Goal: Task Accomplishment & Management: Manage account settings

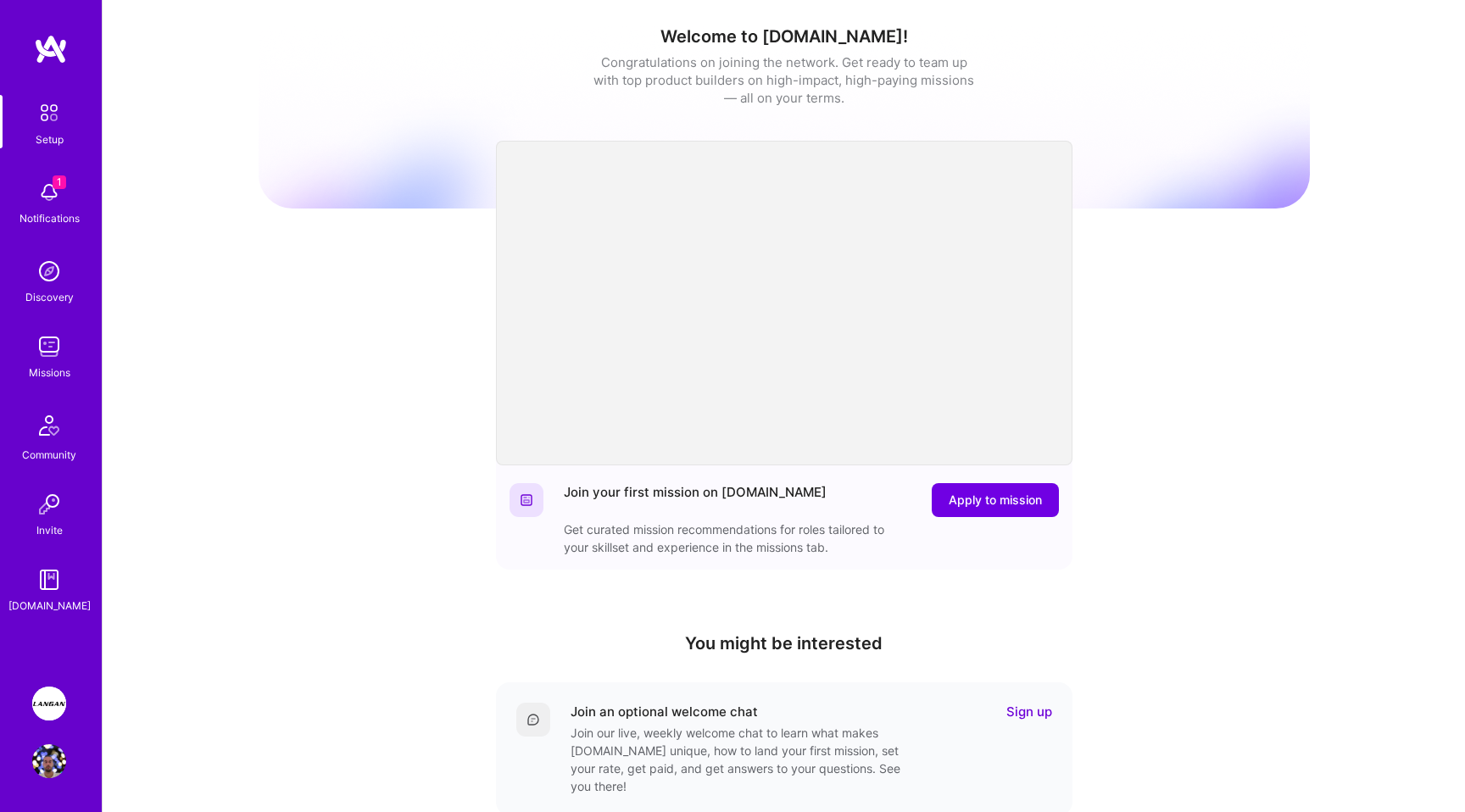
scroll to position [7, 0]
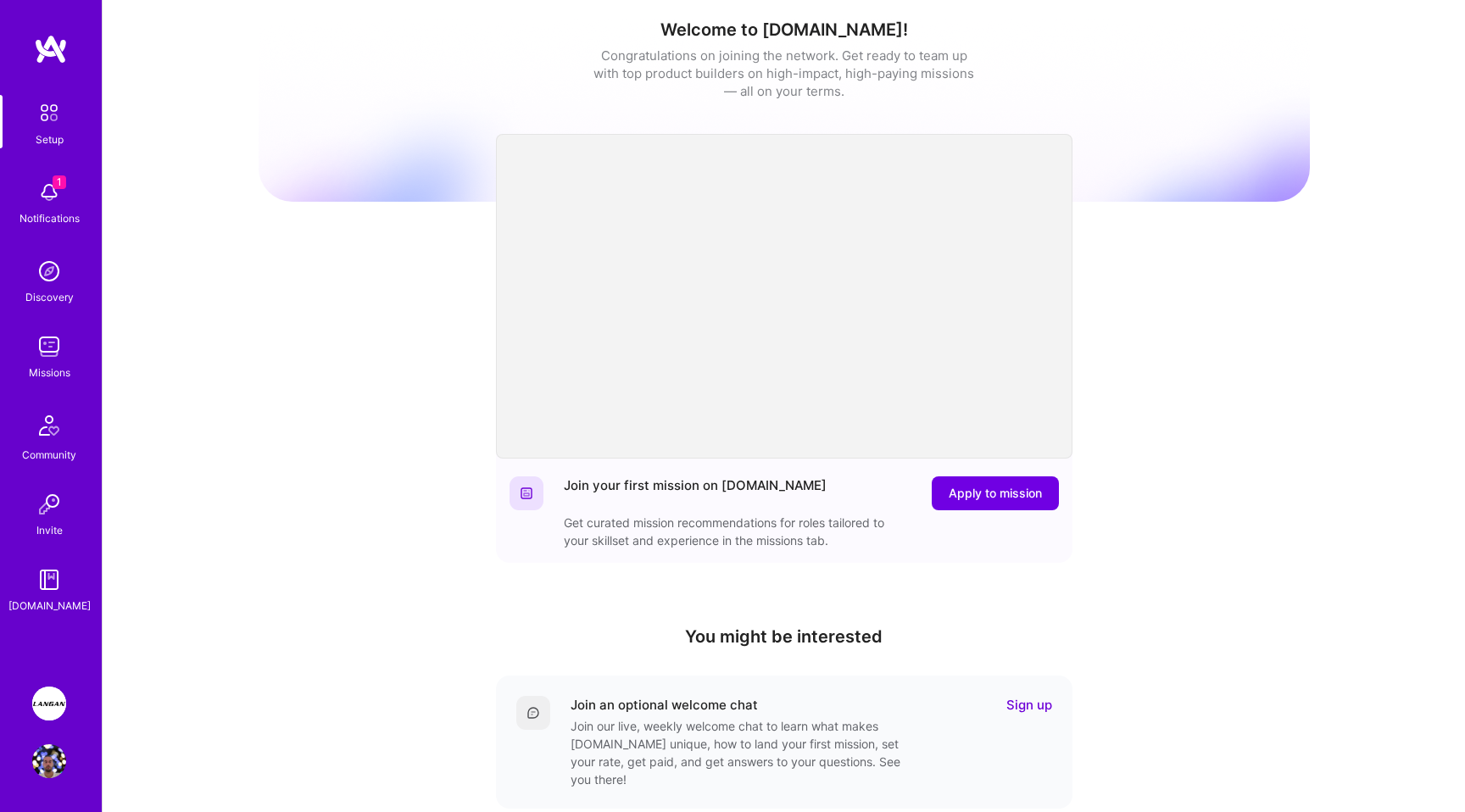
click at [48, 705] on img at bounding box center [48, 703] width 34 height 34
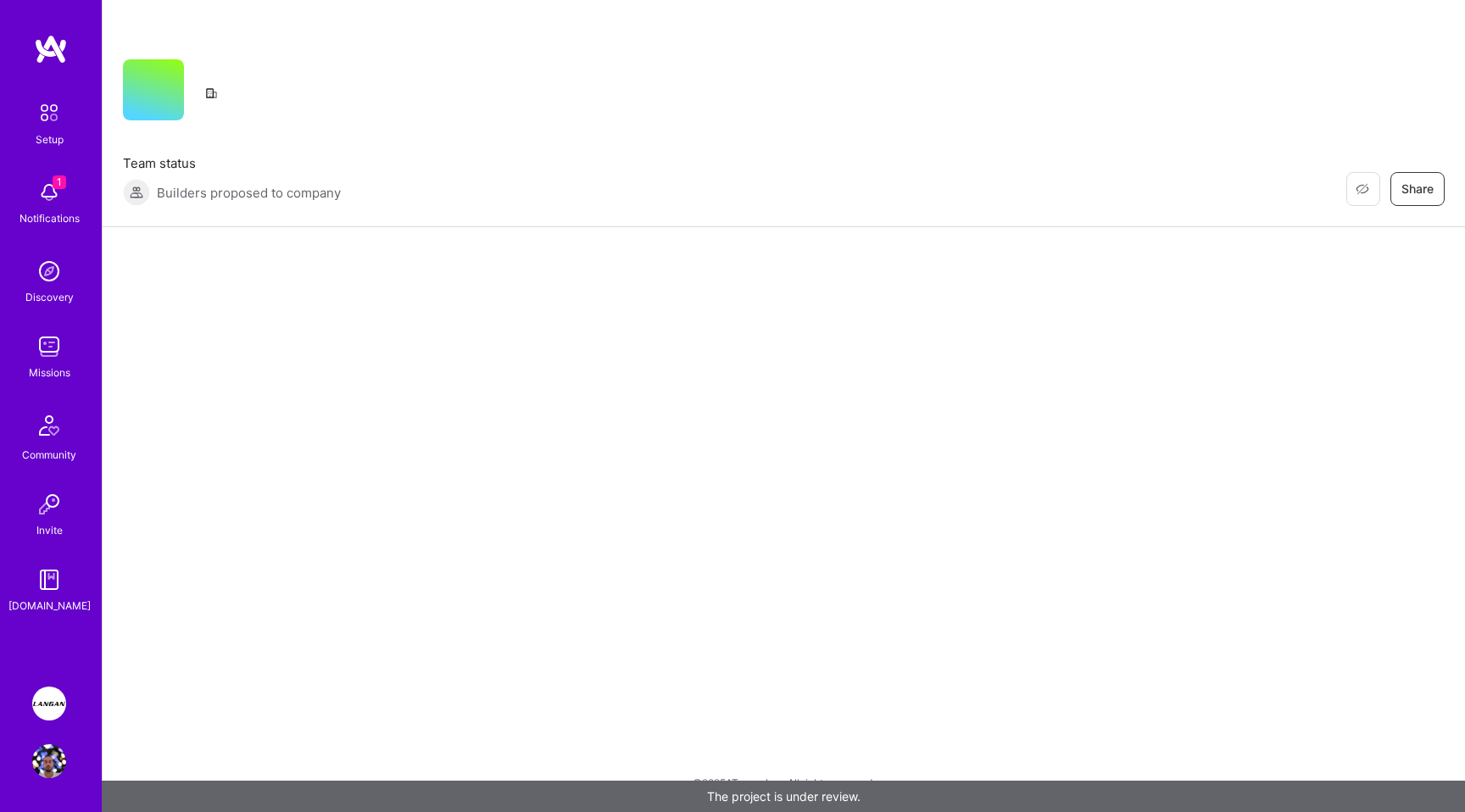
click at [48, 693] on img at bounding box center [48, 703] width 34 height 34
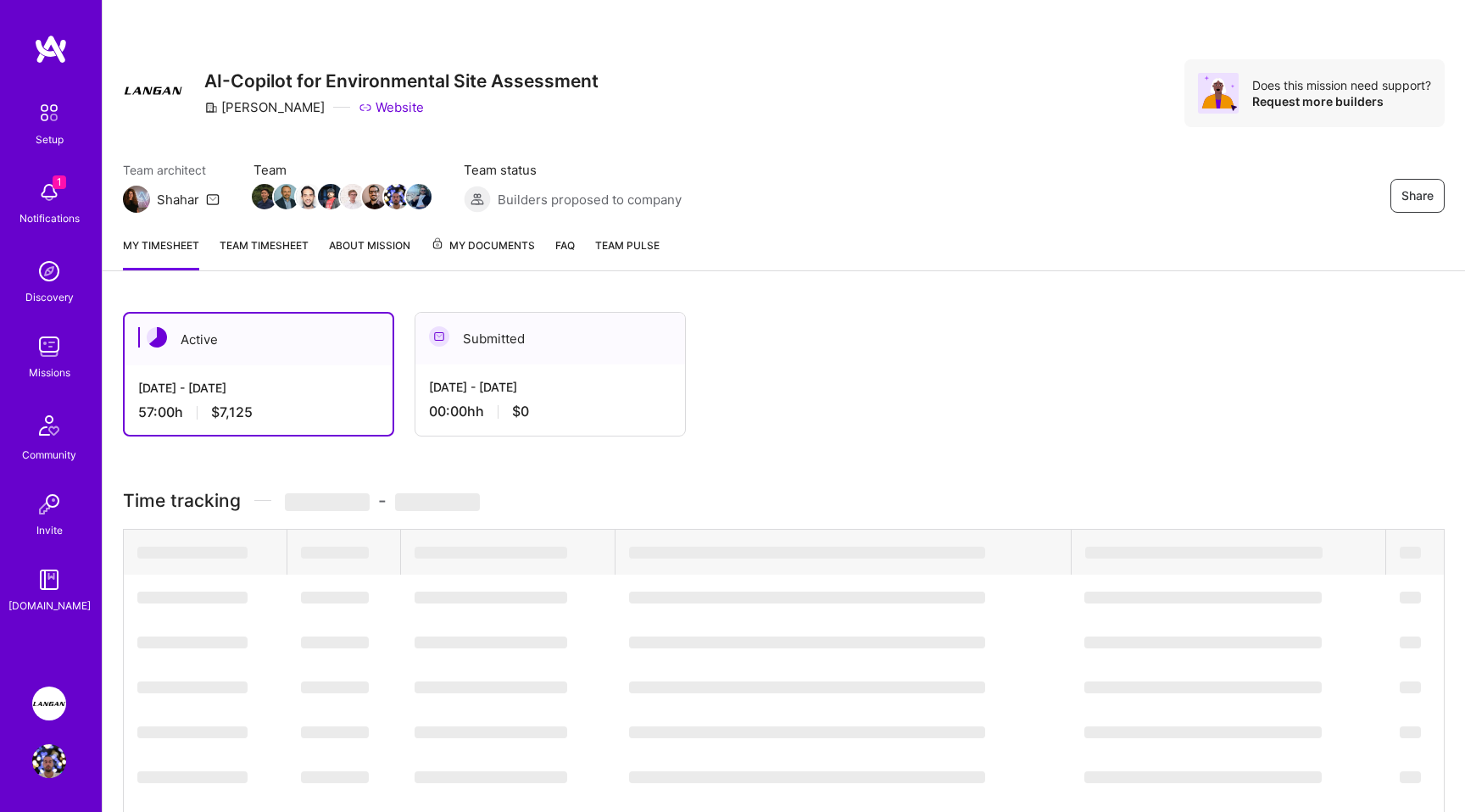
click at [334, 384] on div "[DATE] - [DATE]" at bounding box center [259, 387] width 240 height 18
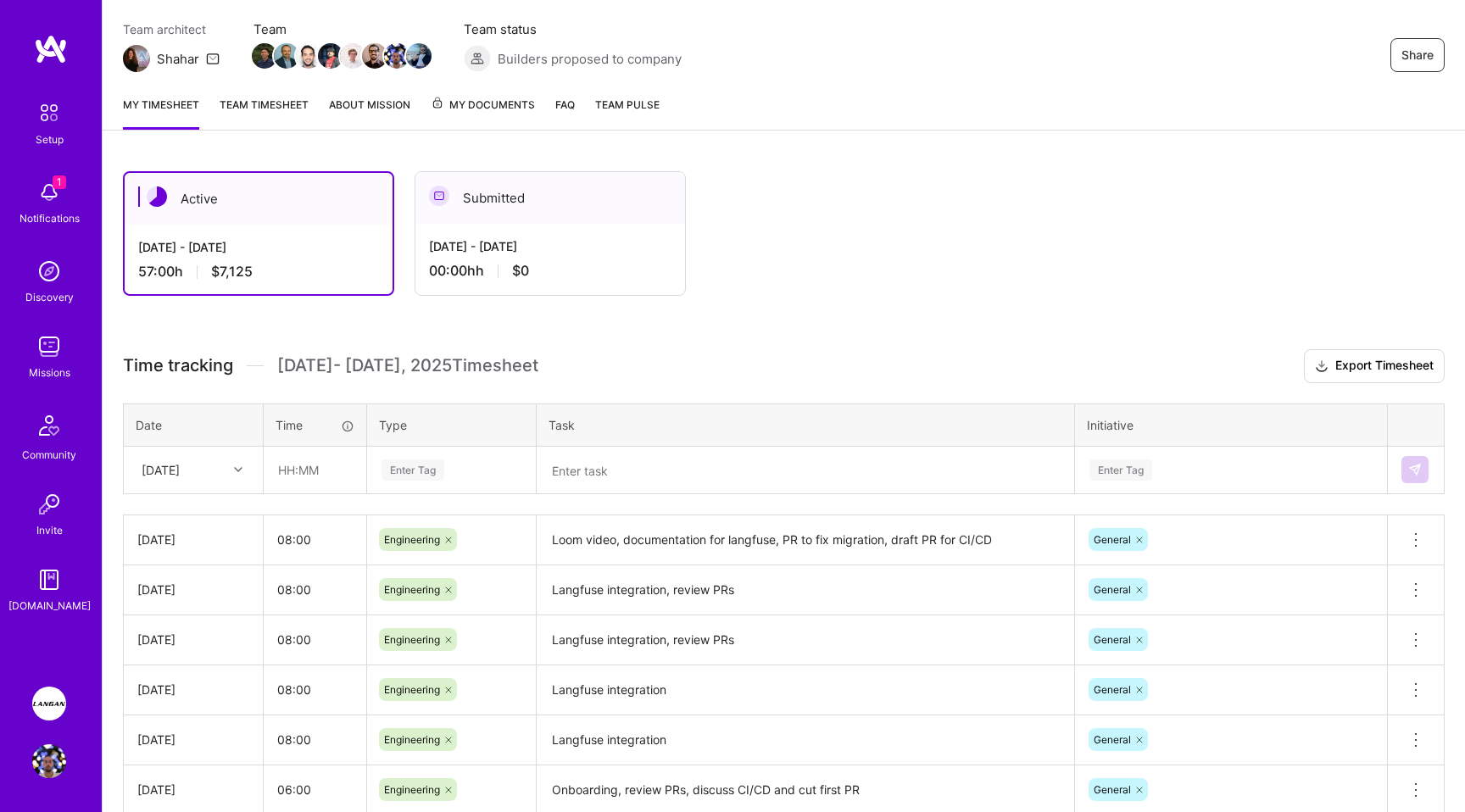
scroll to position [126, 0]
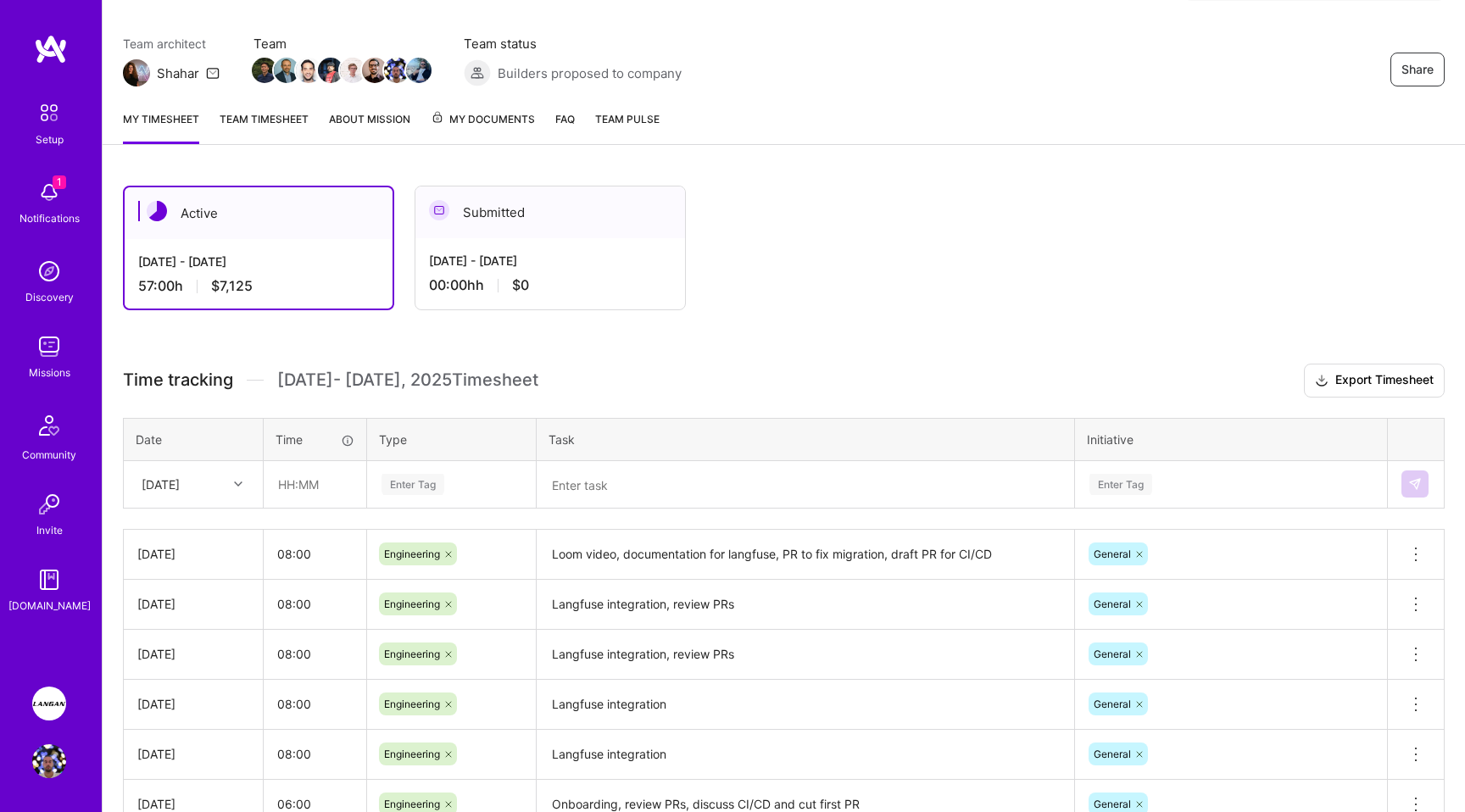
click at [285, 115] on link "Team timesheet" at bounding box center [264, 126] width 89 height 34
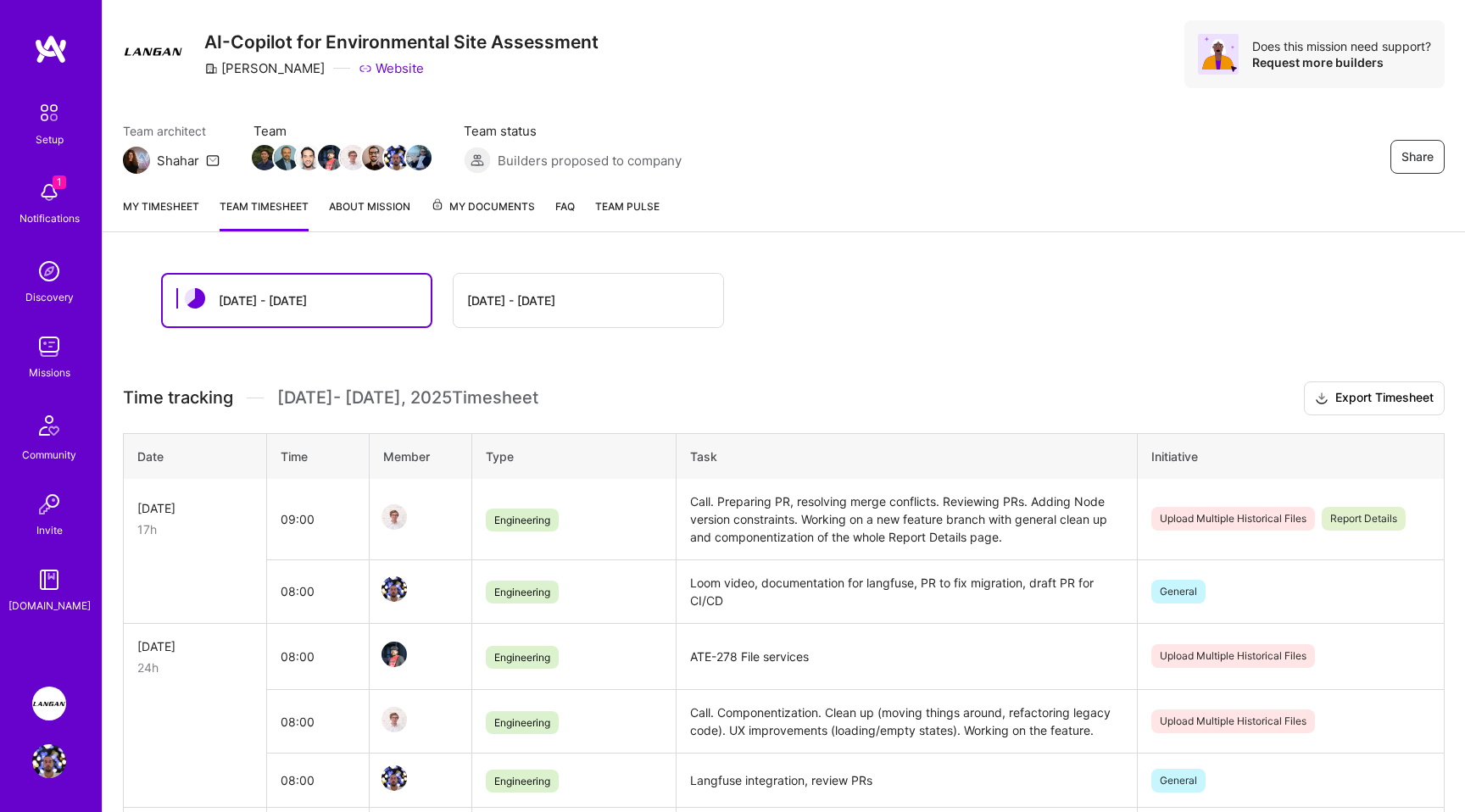
scroll to position [49, 0]
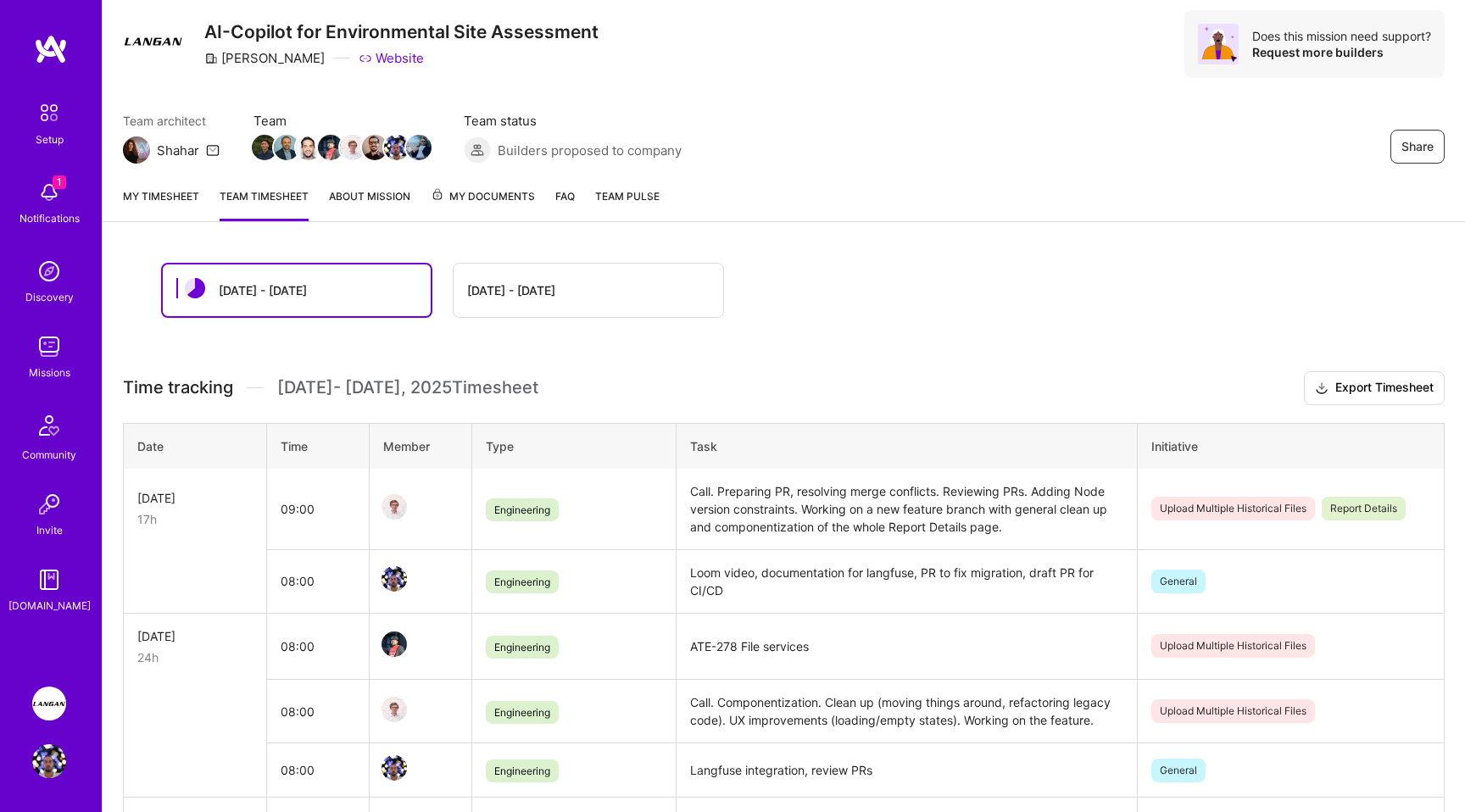
click at [187, 190] on link "My timesheet" at bounding box center [161, 204] width 76 height 34
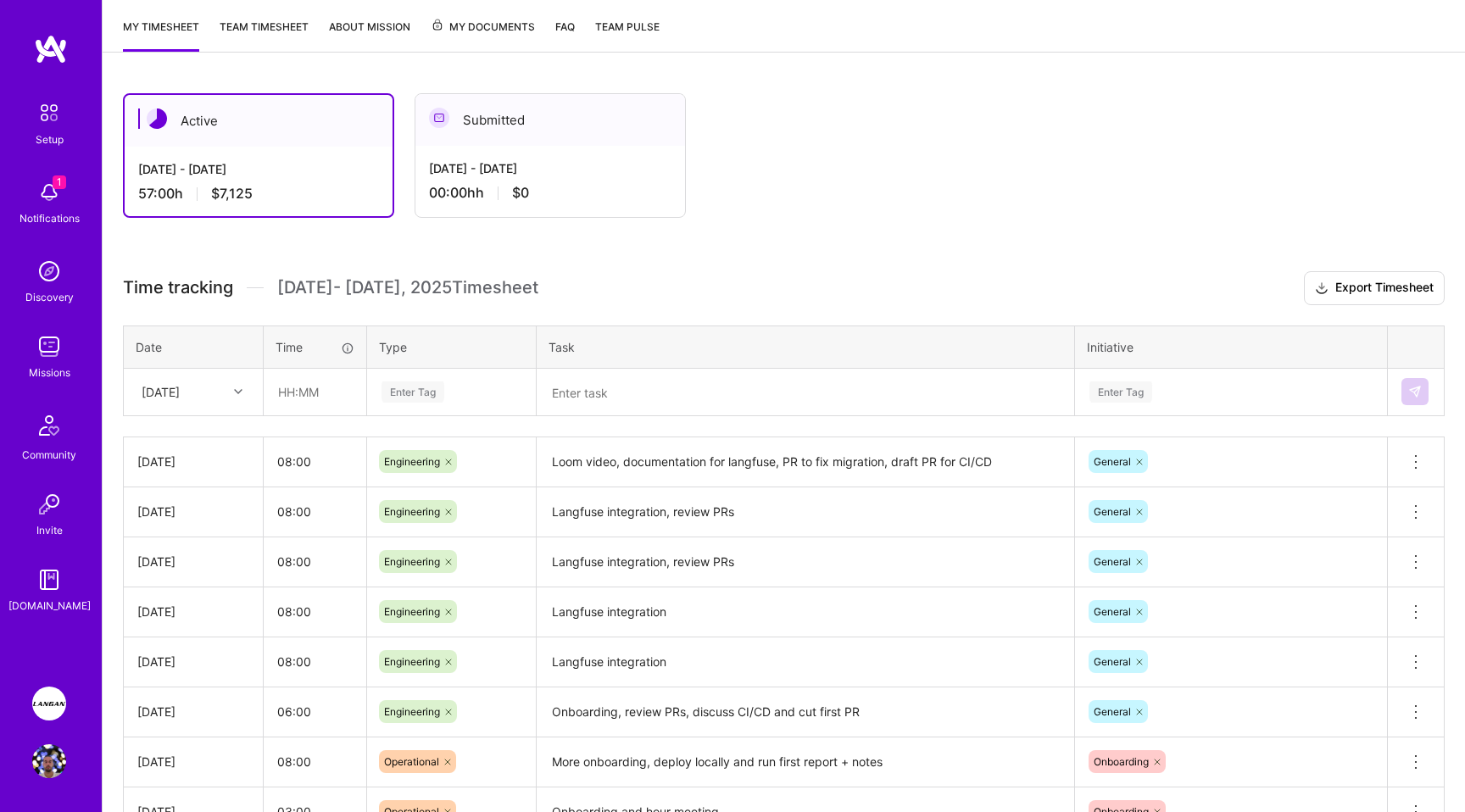
scroll to position [225, 0]
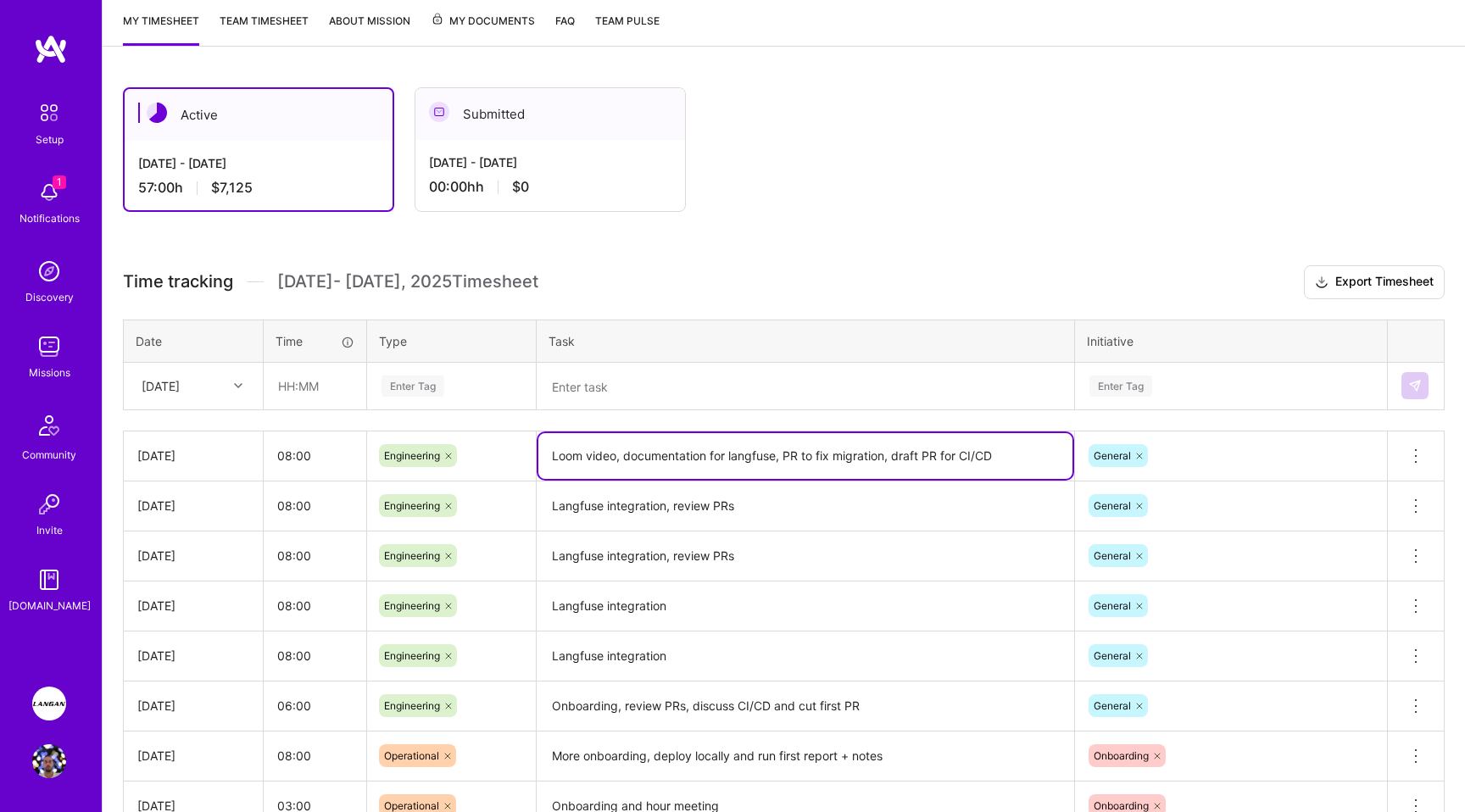
click at [694, 457] on textarea "Loom video, documentation for langfuse, PR to fix migration, draft PR for CI/CD" at bounding box center [805, 456] width 534 height 46
click at [692, 457] on textarea "Loom video, documentation for langfuse, PR to fix migration, draft PR for CI/CD" at bounding box center [805, 456] width 534 height 46
click at [1415, 455] on icon at bounding box center [1416, 456] width 2 height 2
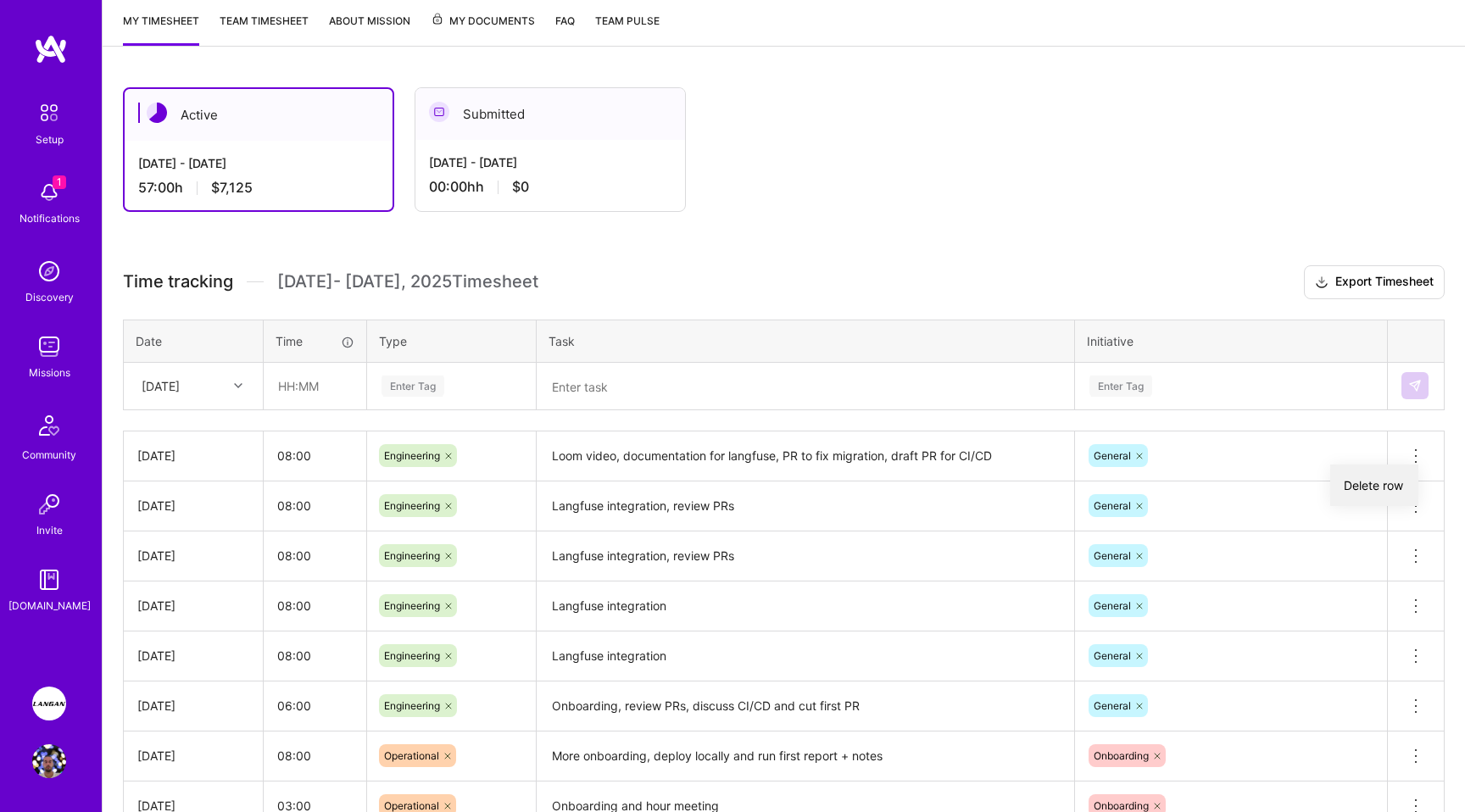
click at [1379, 479] on button "Delete row" at bounding box center [1374, 485] width 88 height 42
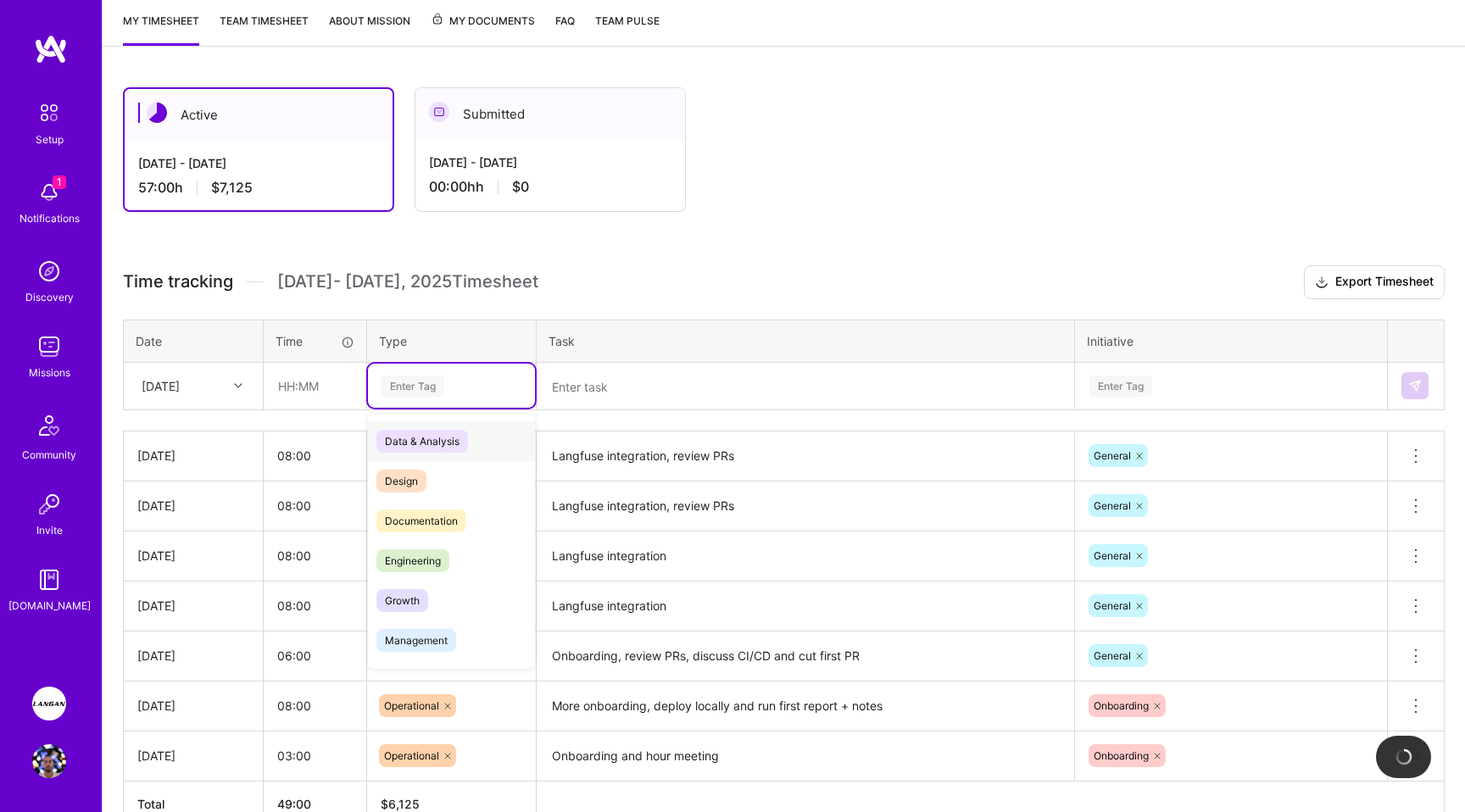
click at [416, 387] on div "Enter Tag" at bounding box center [413, 386] width 63 height 26
click at [422, 558] on span "Engineering" at bounding box center [413, 560] width 73 height 22
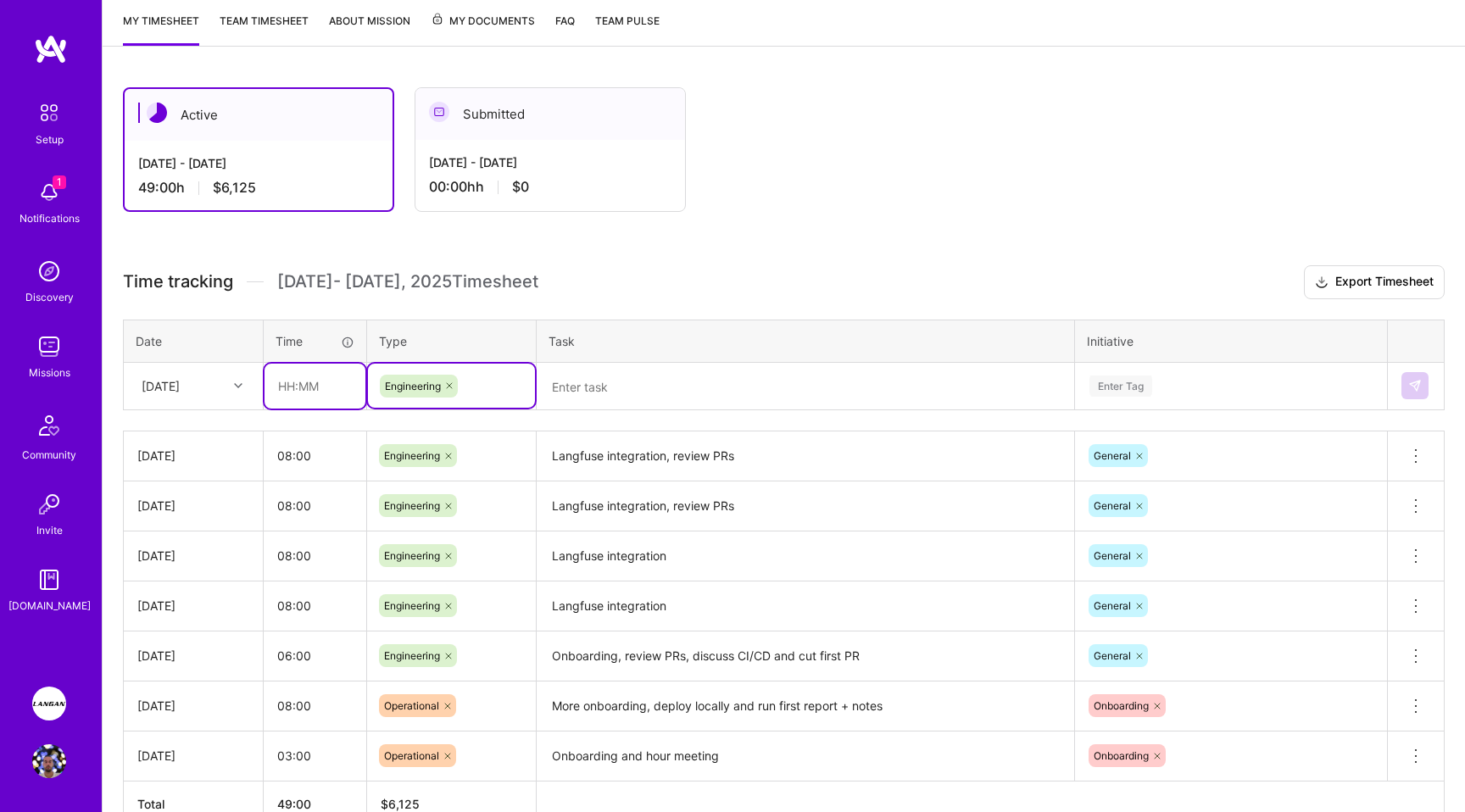
click at [291, 378] on input "text" at bounding box center [315, 386] width 101 height 45
click at [288, 386] on input "text" at bounding box center [315, 386] width 101 height 45
type input "0"
type input "10:00"
click at [707, 392] on textarea at bounding box center [805, 386] width 534 height 44
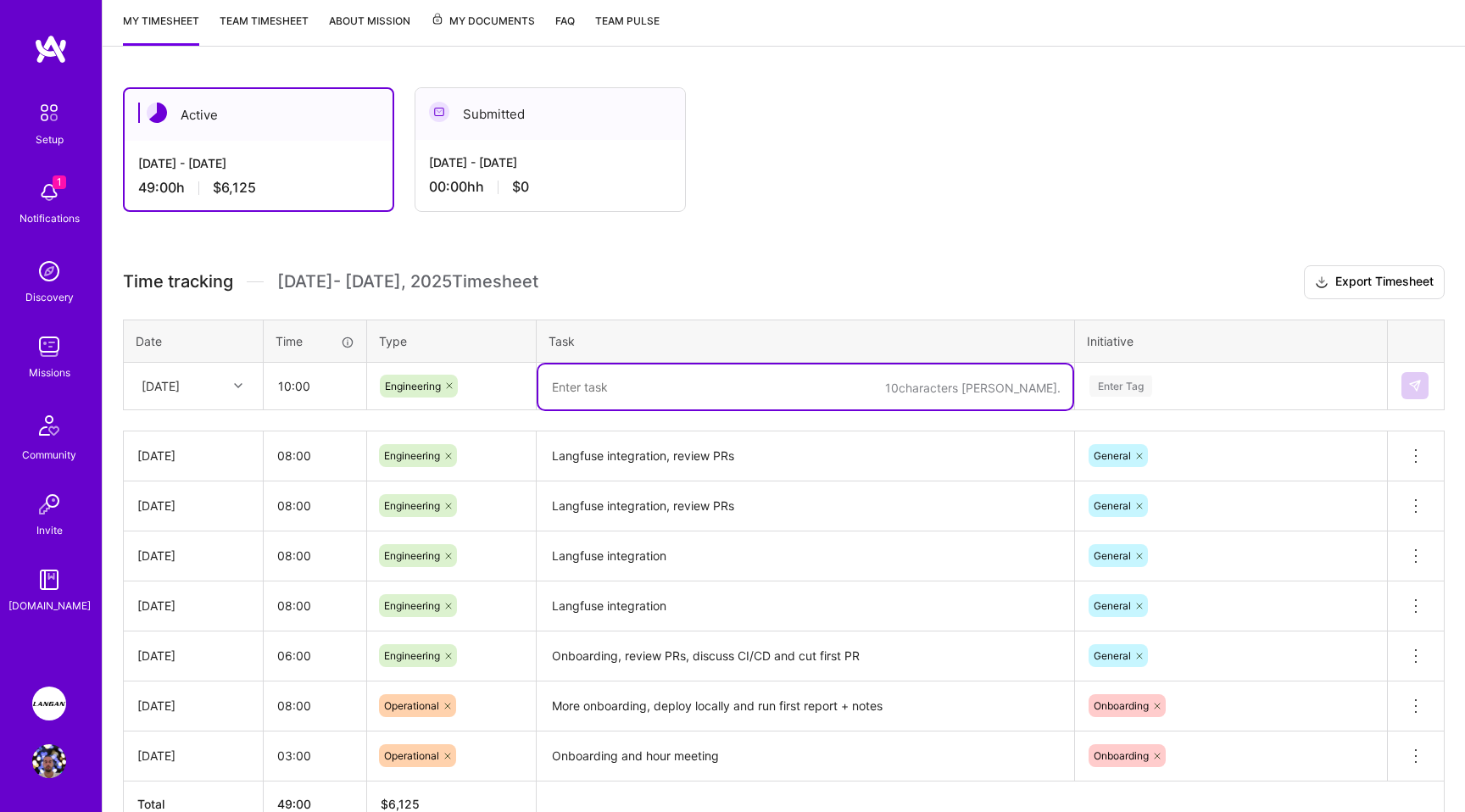
paste textarea "Loom video, documentation for langfuse, PR to fix migration, draft PR for CI/CD"
type textarea "Loom video, documentation for langfuse, PR to fix migration, draft PR for CI/CD"
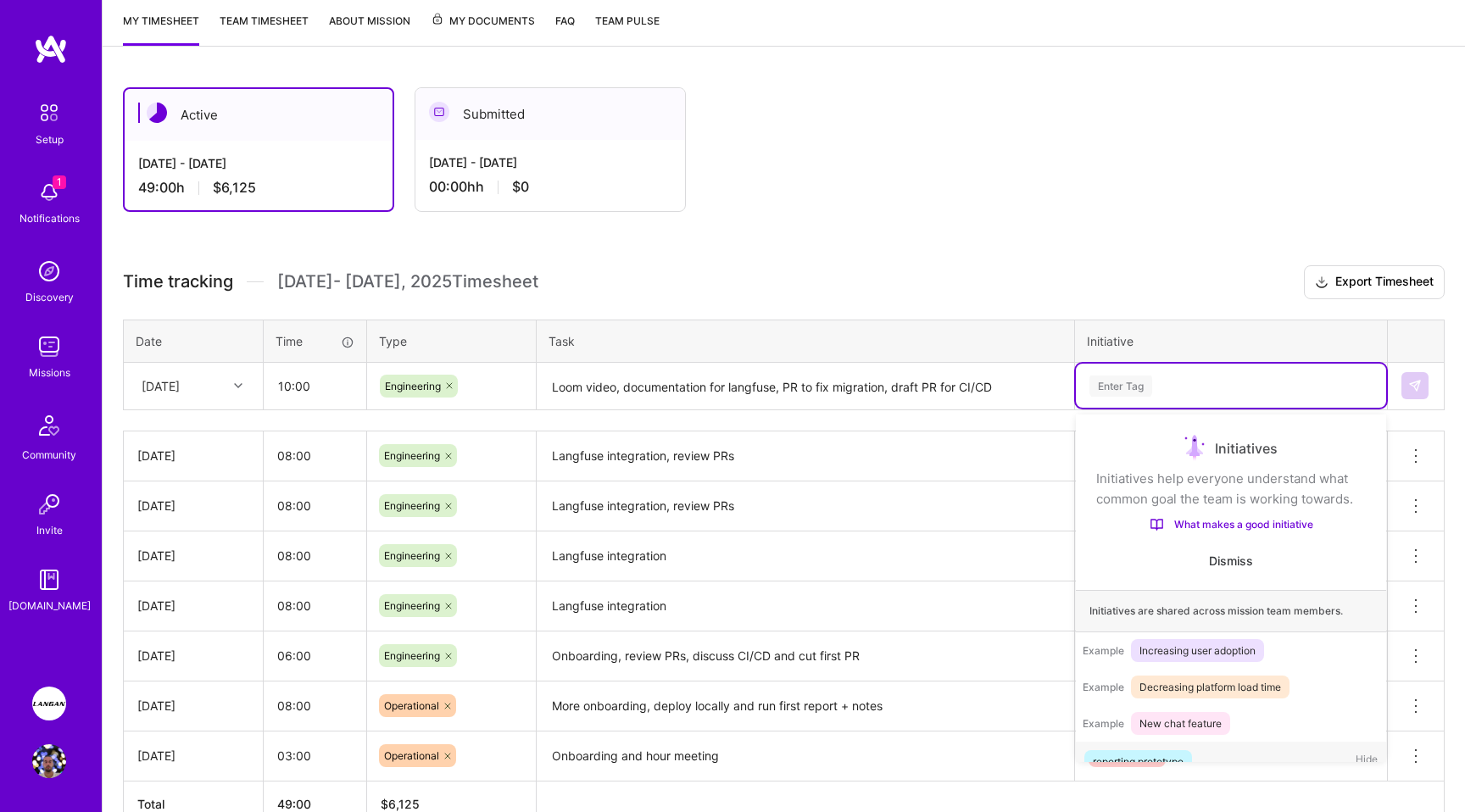
click at [1119, 380] on div "Enter Tag" at bounding box center [1121, 386] width 63 height 26
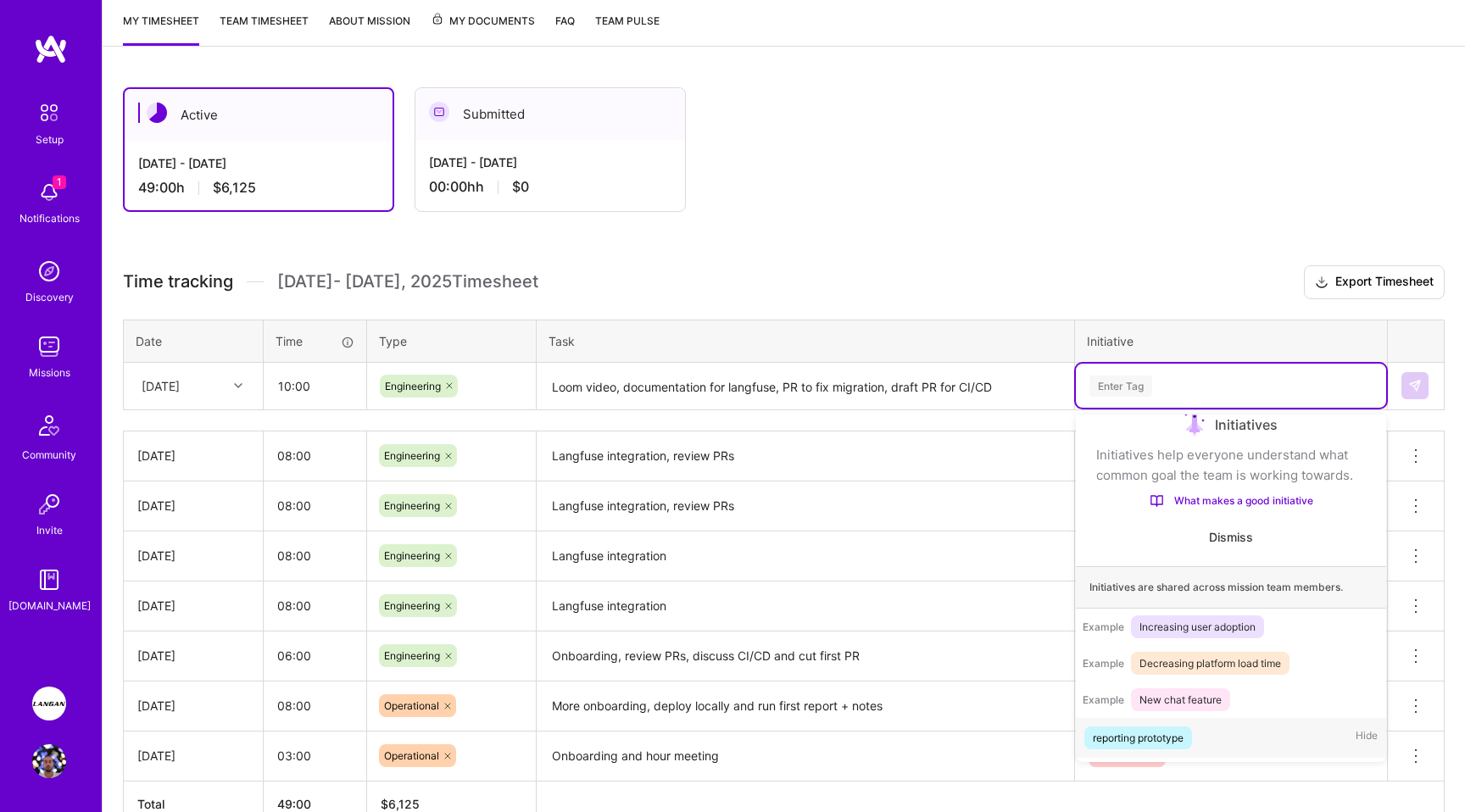
scroll to position [28, 0]
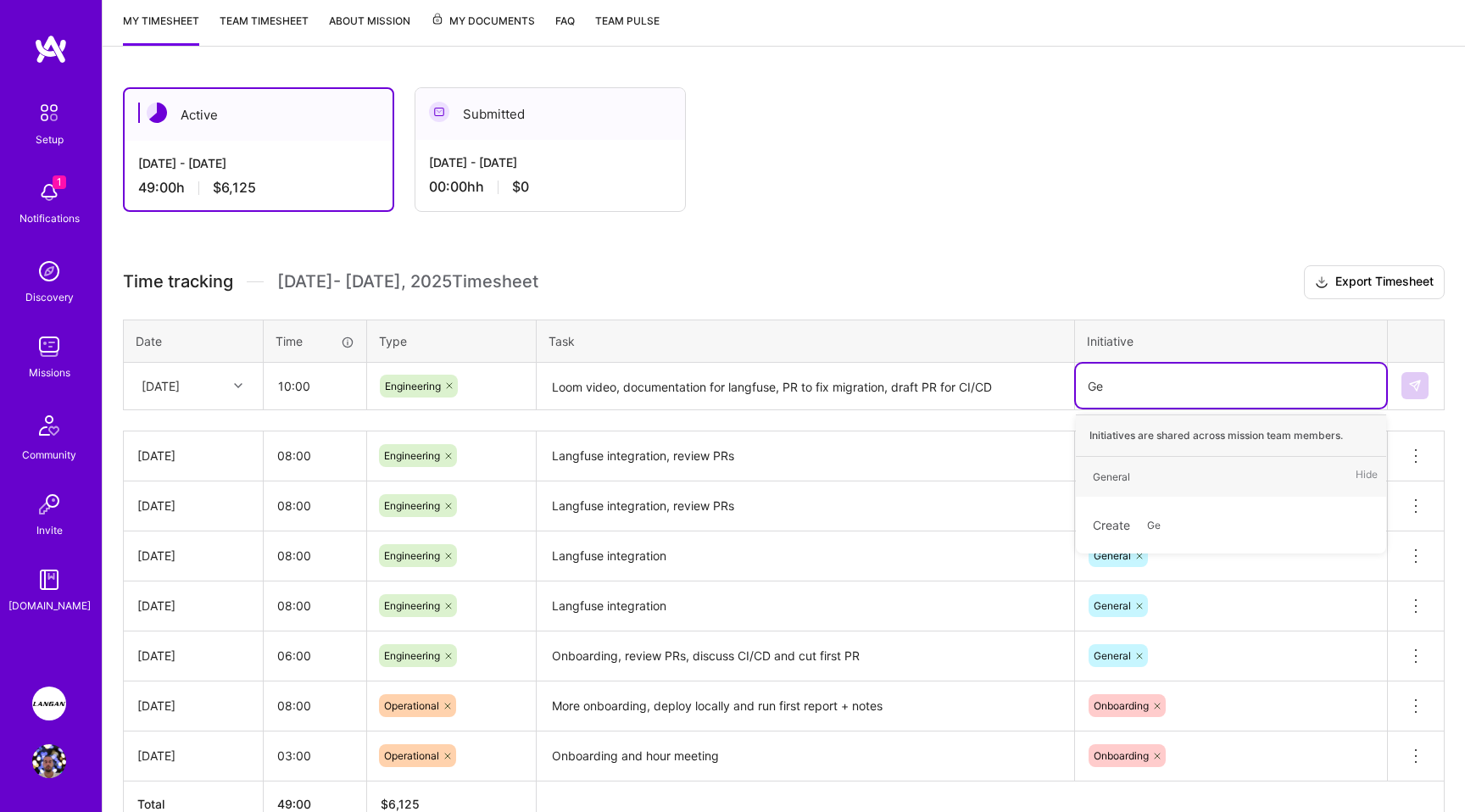
type input "Gen"
click at [1121, 470] on div "General" at bounding box center [1110, 476] width 37 height 18
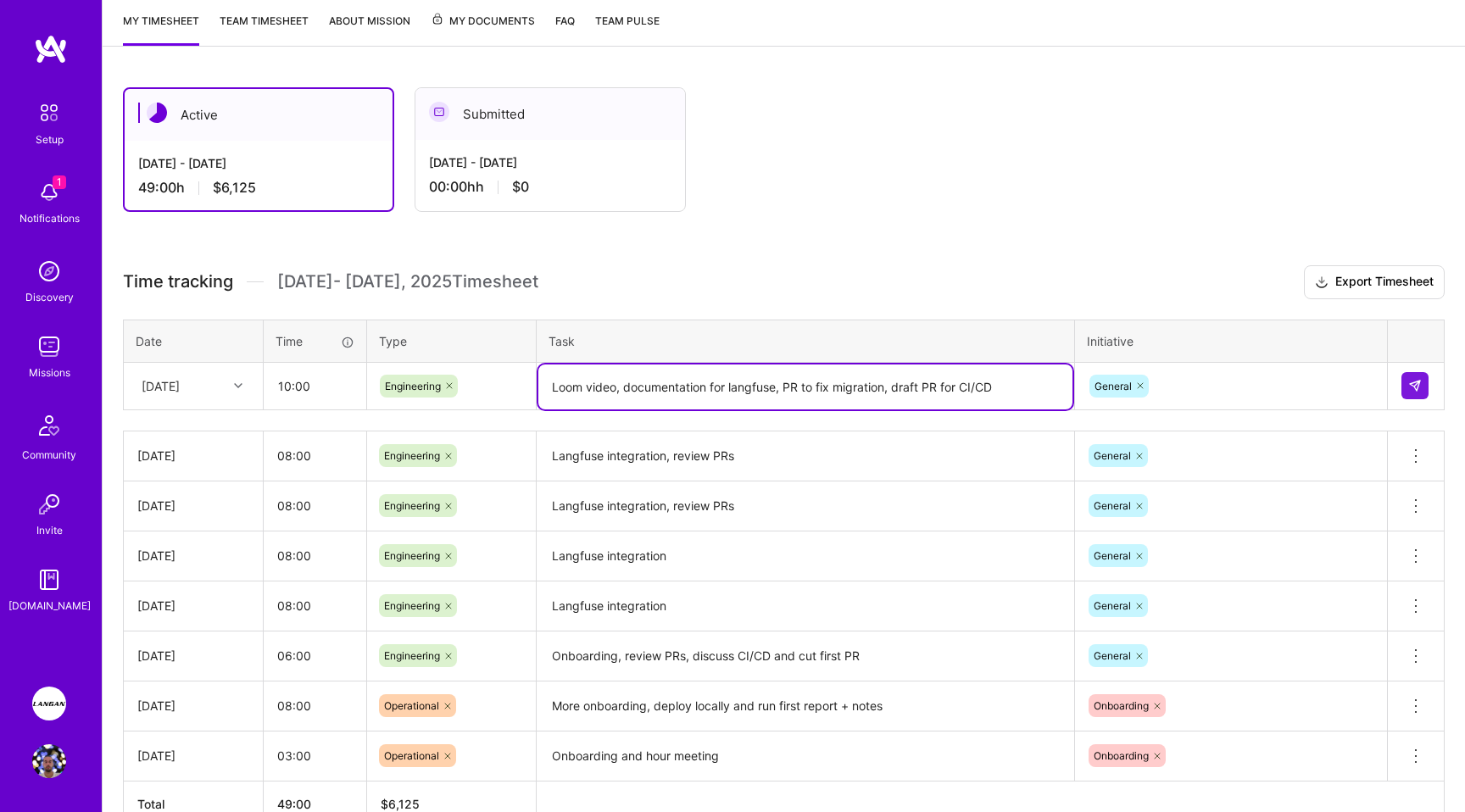
click at [994, 388] on textarea "Loom video, documentation for langfuse, PR to fix migration, draft PR for CI/CD" at bounding box center [805, 387] width 534 height 45
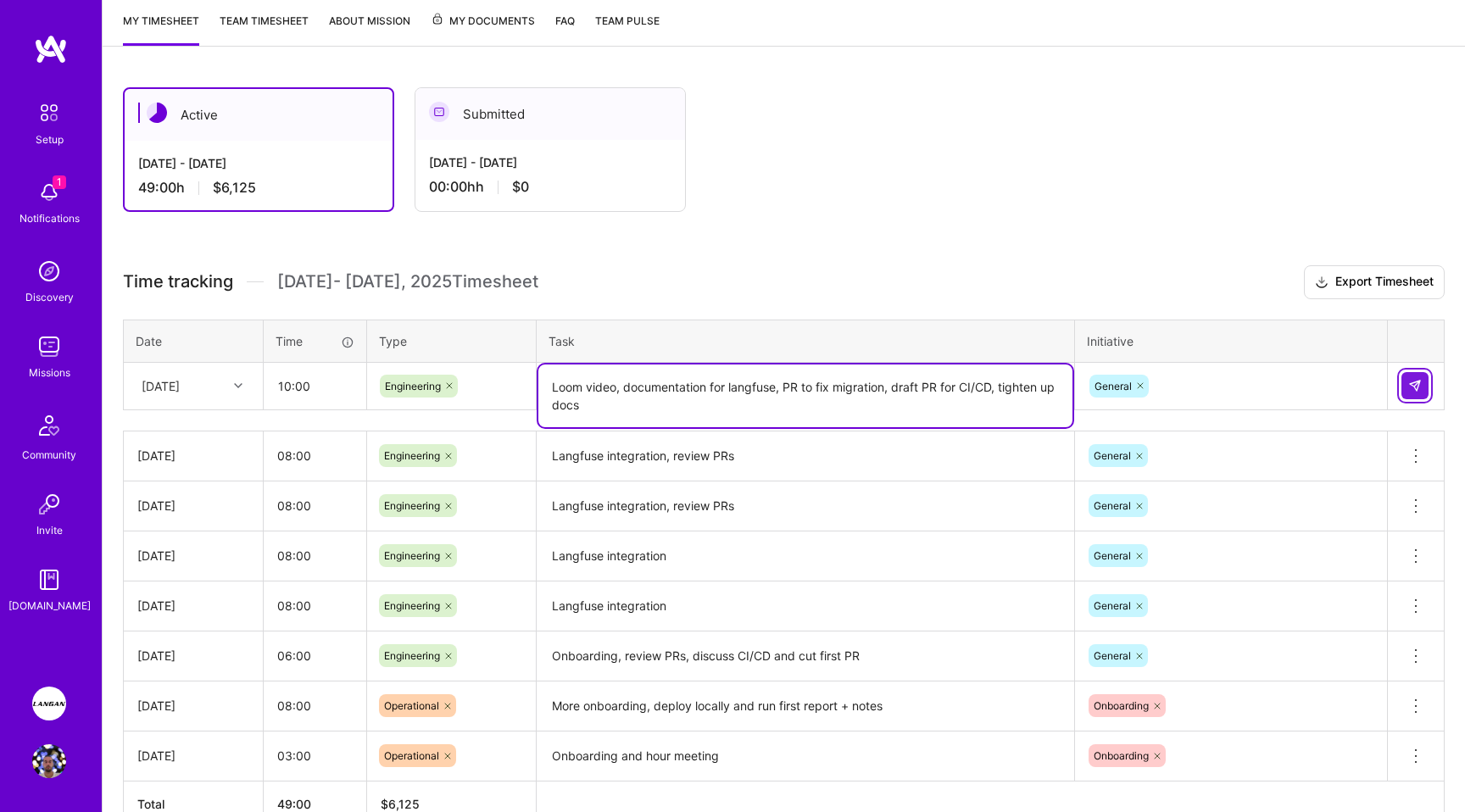
type textarea "Loom video, documentation for langfuse, PR to fix migration, draft PR for CI/CD…"
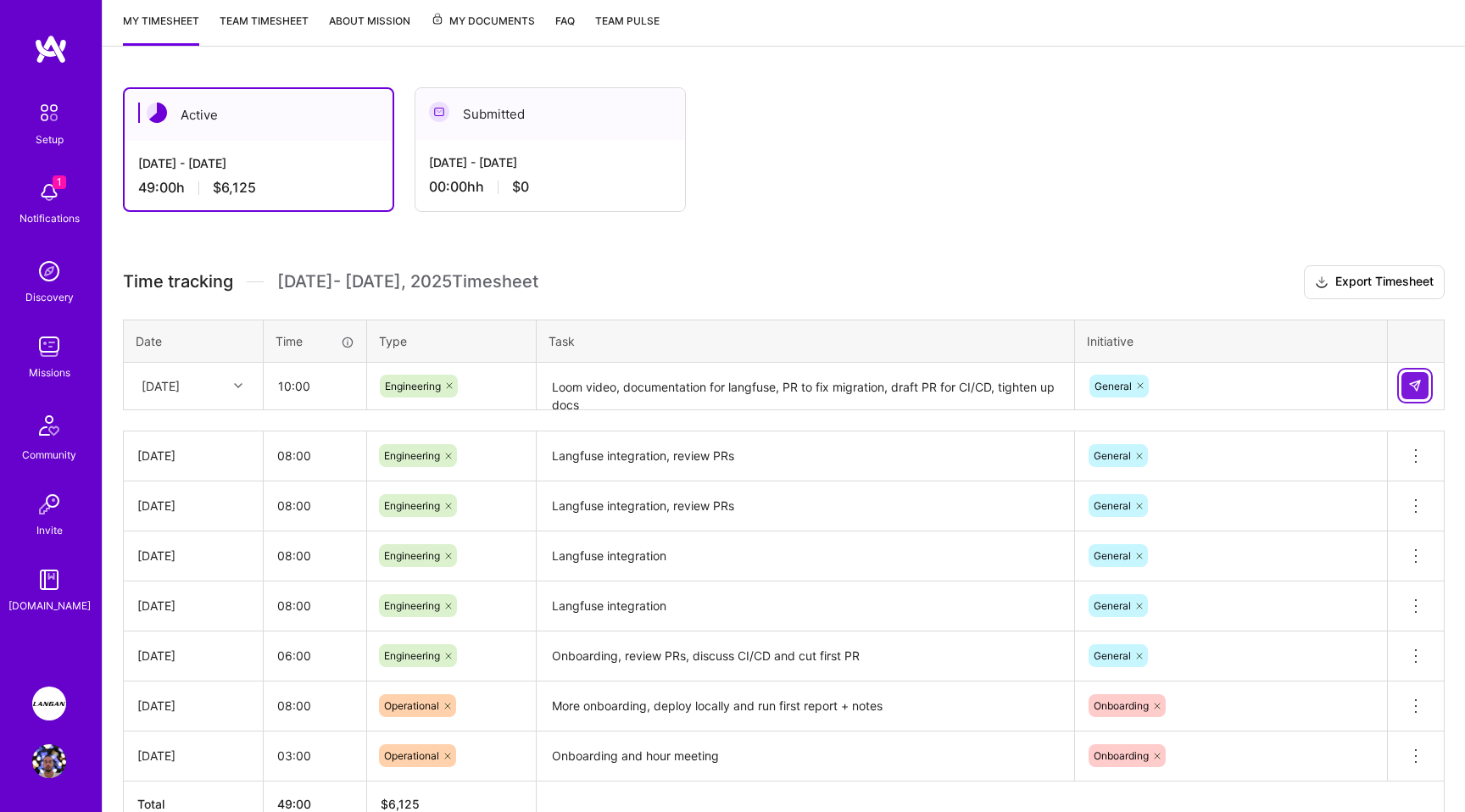
click at [1412, 387] on img at bounding box center [1415, 386] width 14 height 14
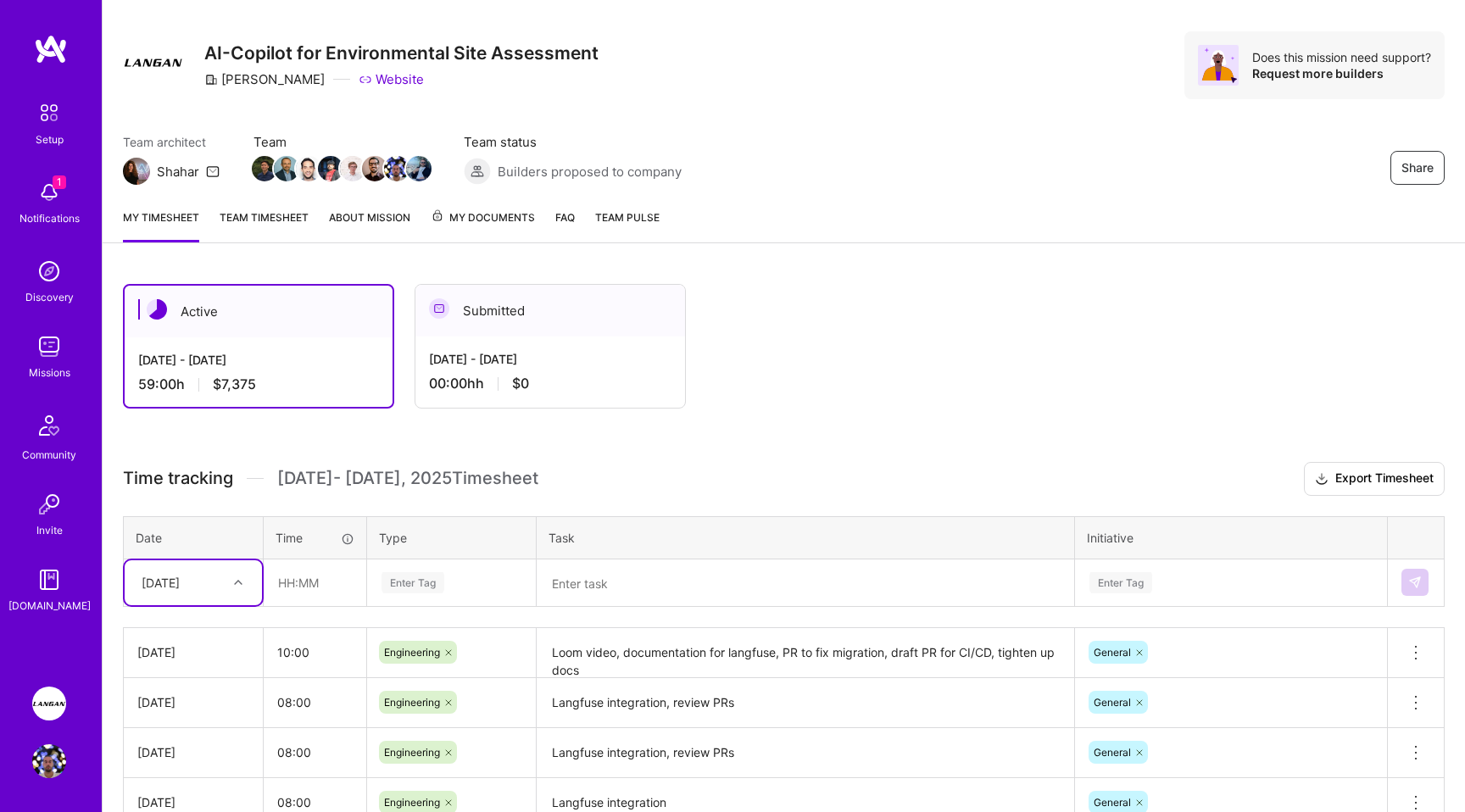
scroll to position [22, 0]
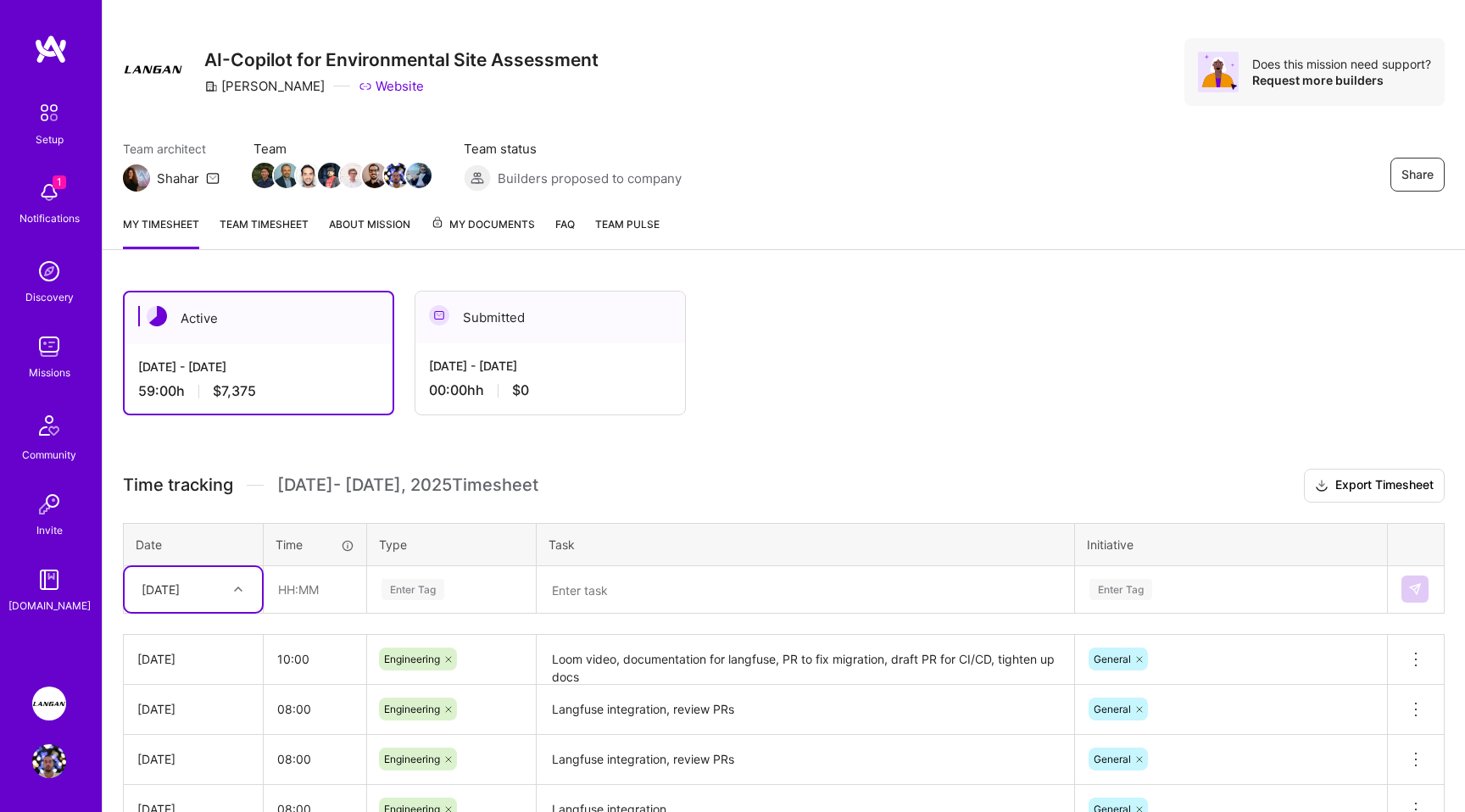
click at [48, 186] on img at bounding box center [48, 192] width 34 height 34
click at [48, 186] on div "Setup 1 Notifications Discovery Missions Community Invite [DOMAIN_NAME]" at bounding box center [51, 355] width 102 height 520
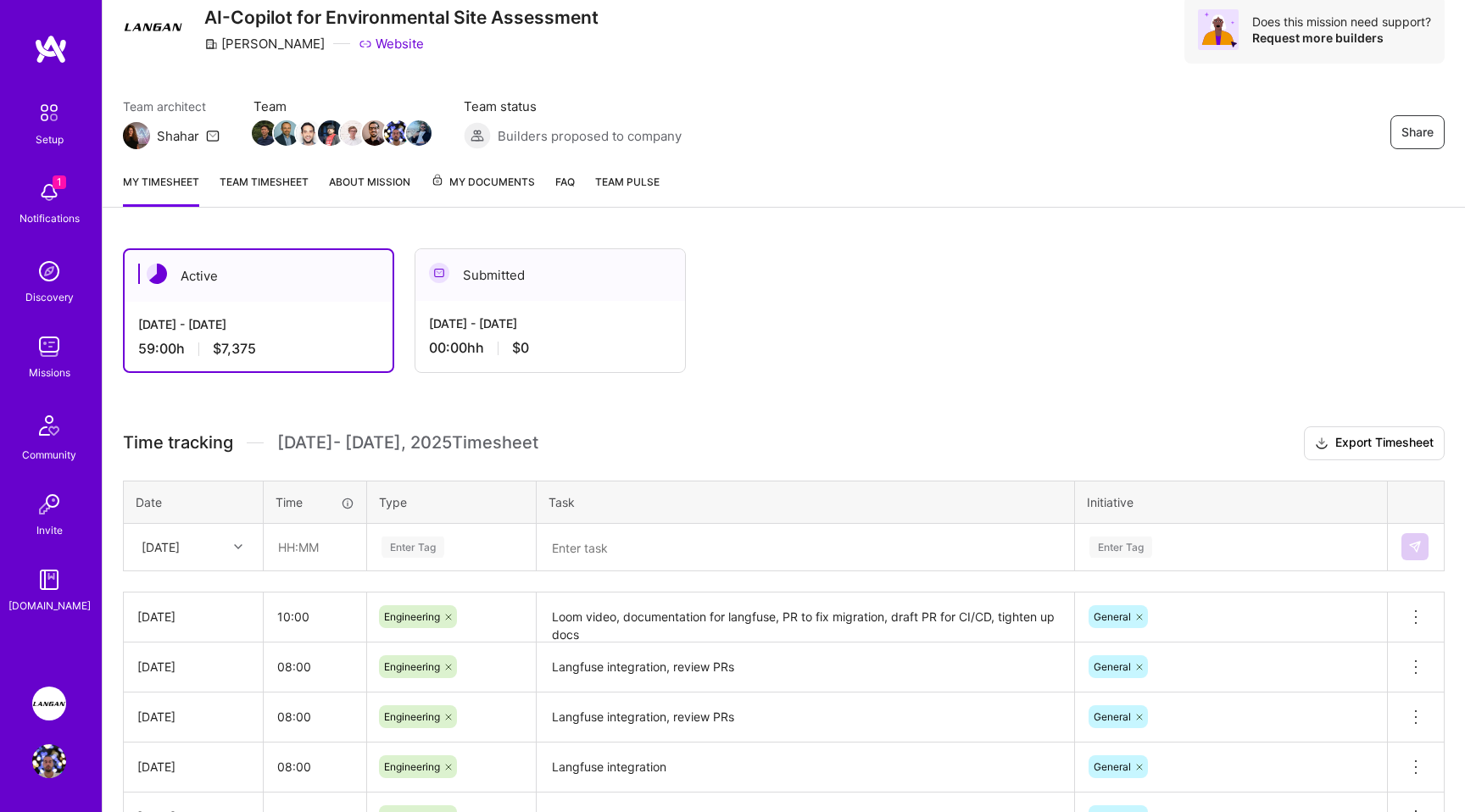
scroll to position [87, 0]
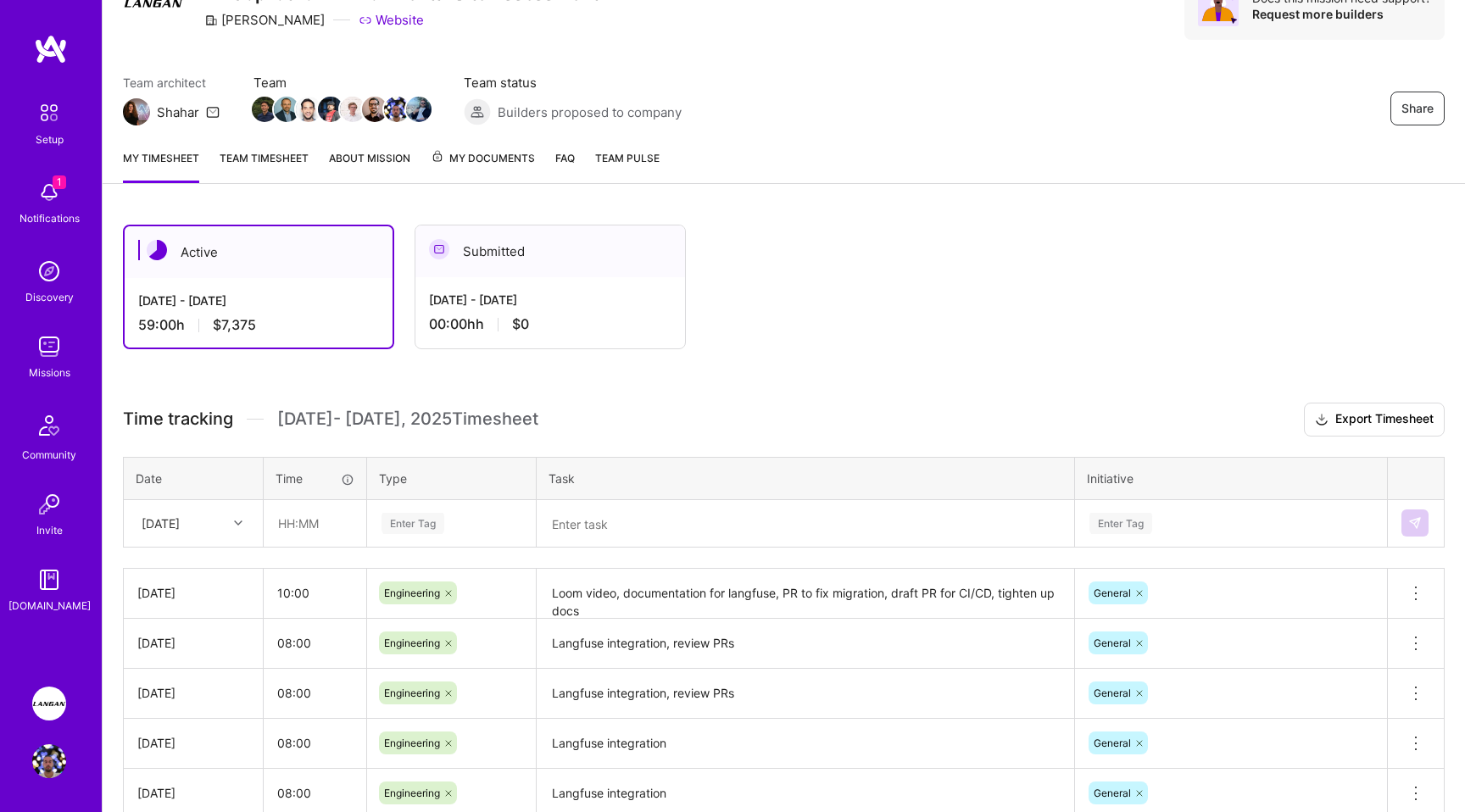
click at [59, 39] on img at bounding box center [50, 48] width 34 height 30
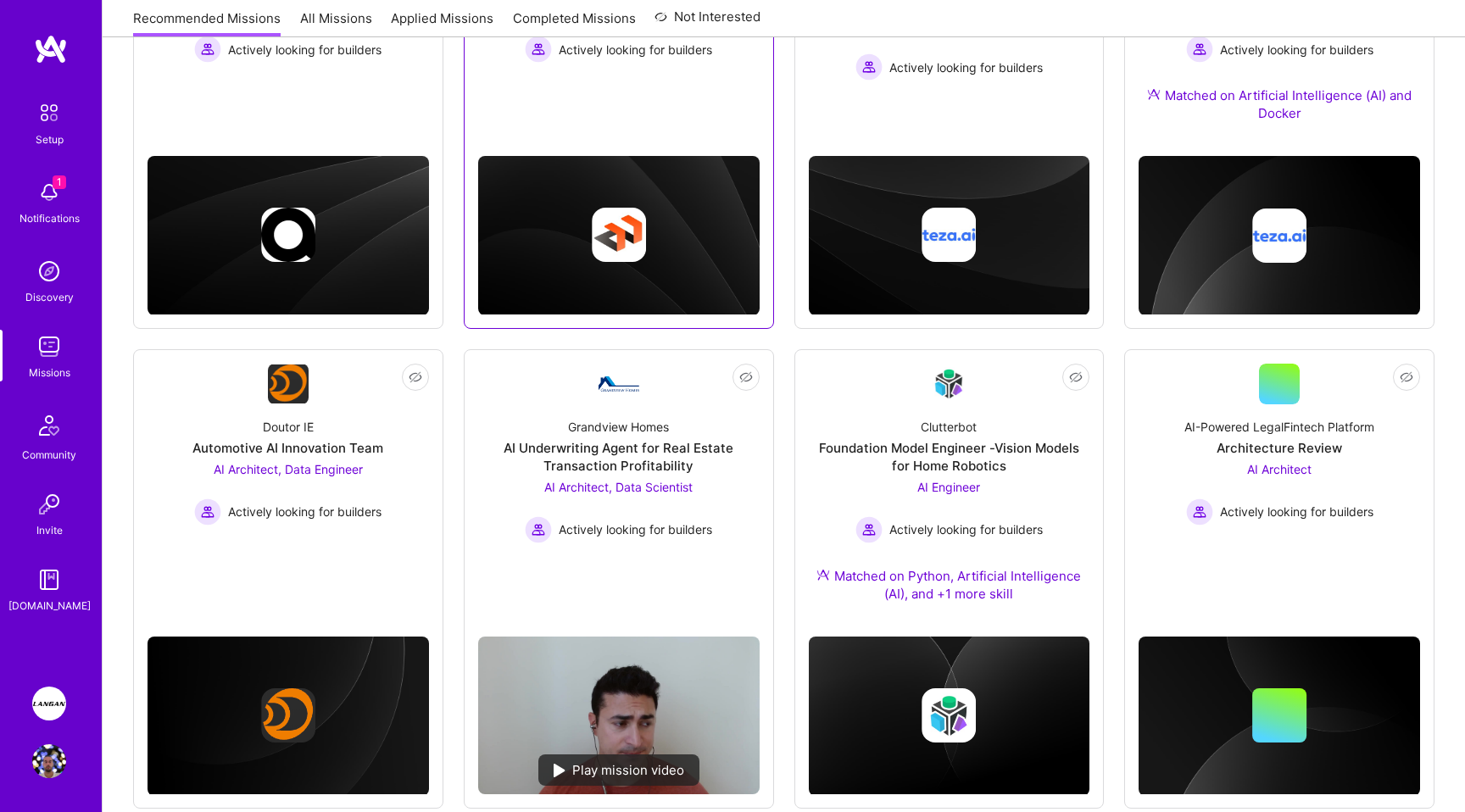
scroll to position [437, 0]
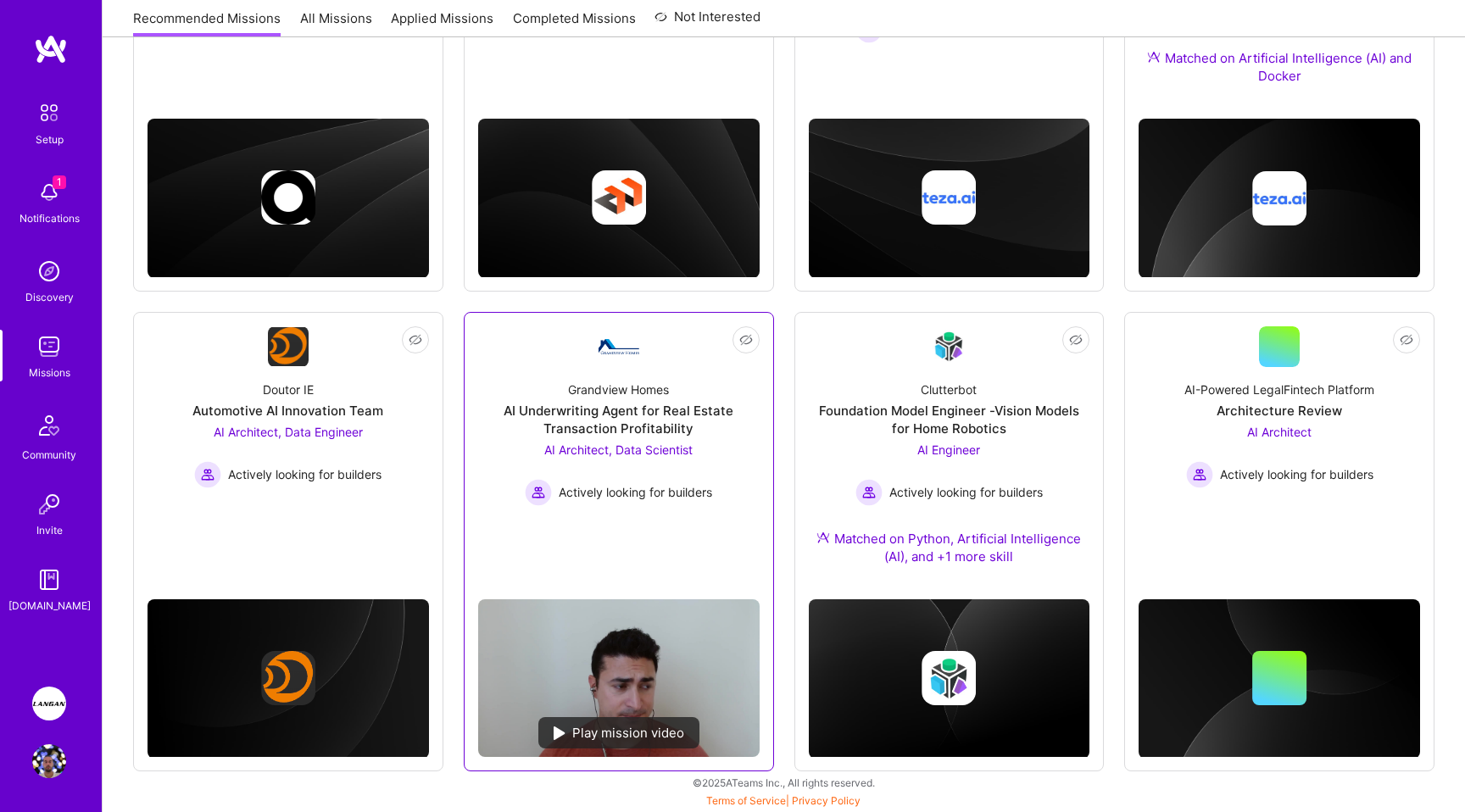
click at [705, 432] on div "AI Underwriting Agent for Real Estate Transaction Profitability" at bounding box center [618, 419] width 281 height 35
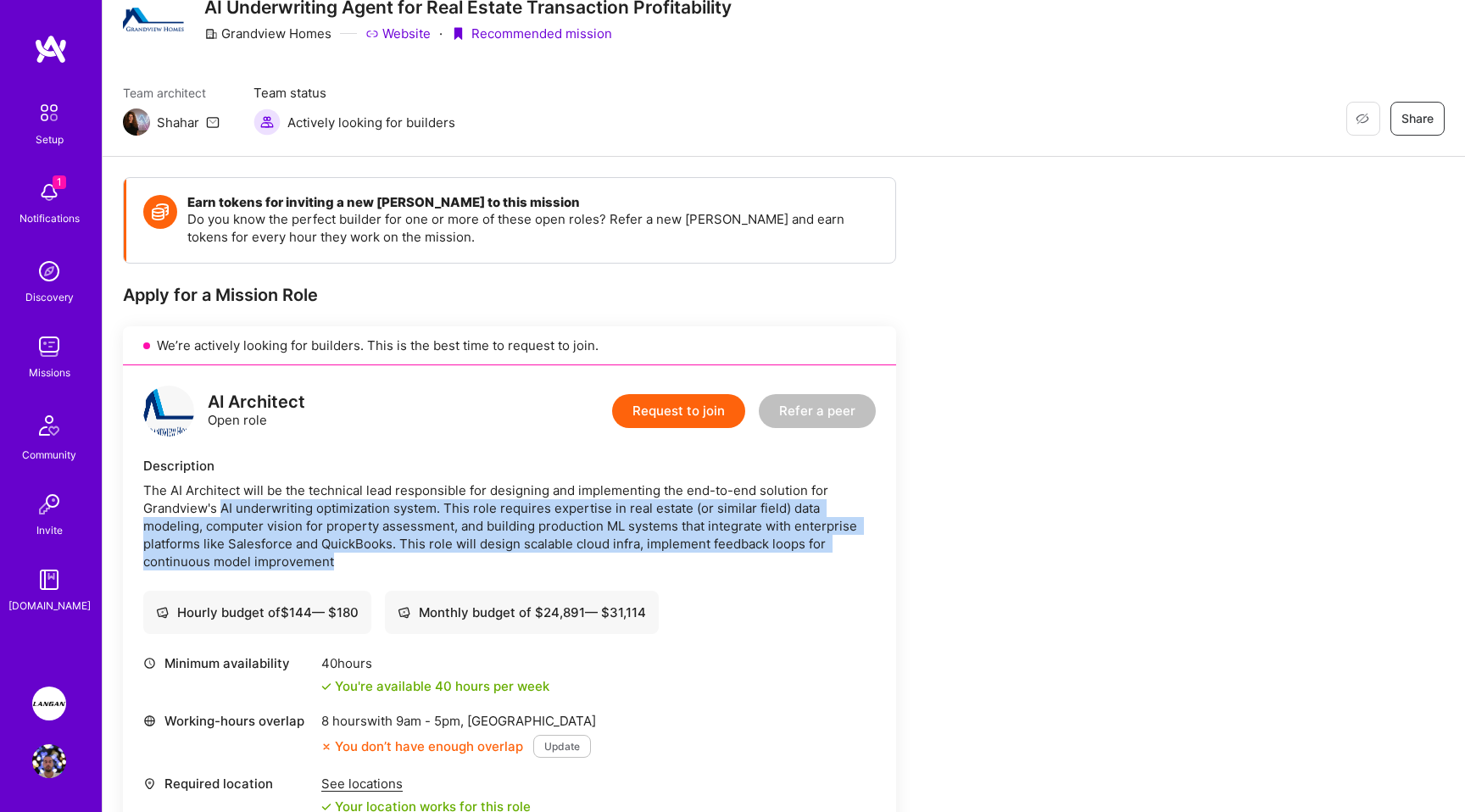
scroll to position [67, 0]
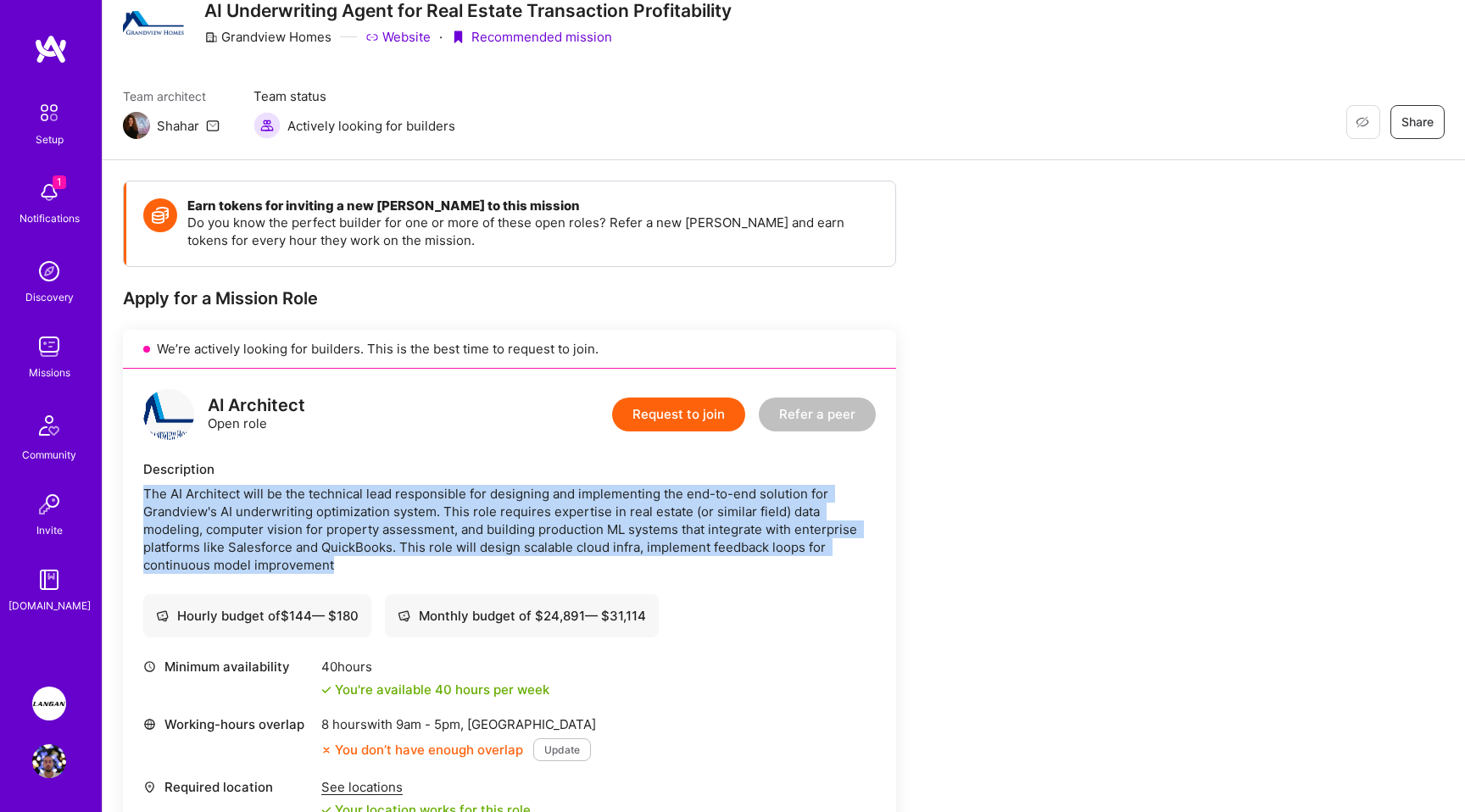
drag, startPoint x: 382, startPoint y: 561, endPoint x: 135, endPoint y: 489, distance: 257.3
click at [135, 489] on div "AI Architect Open role Request to join Refer a peer Description The AI Architec…" at bounding box center [509, 656] width 773 height 577
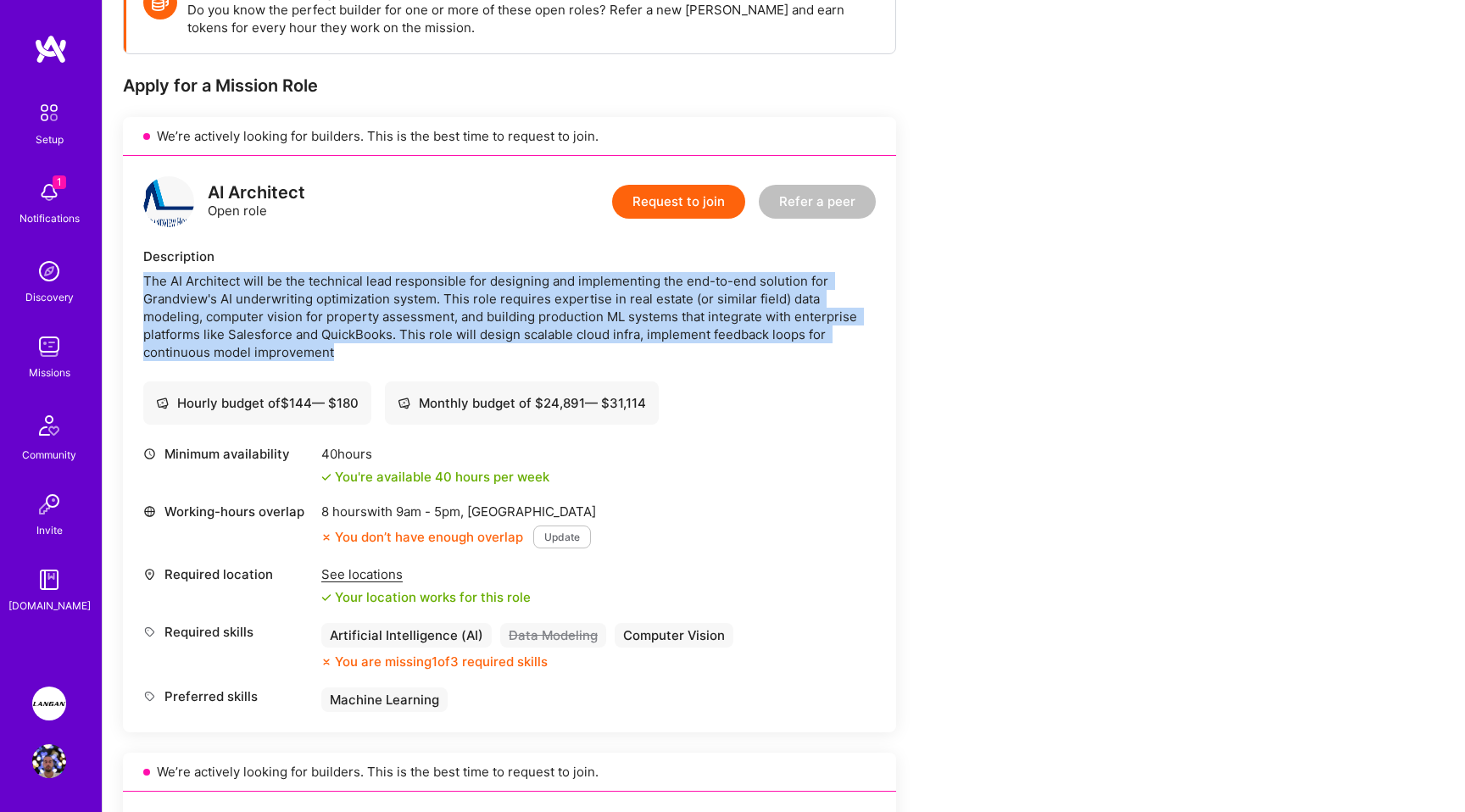
scroll to position [275, 0]
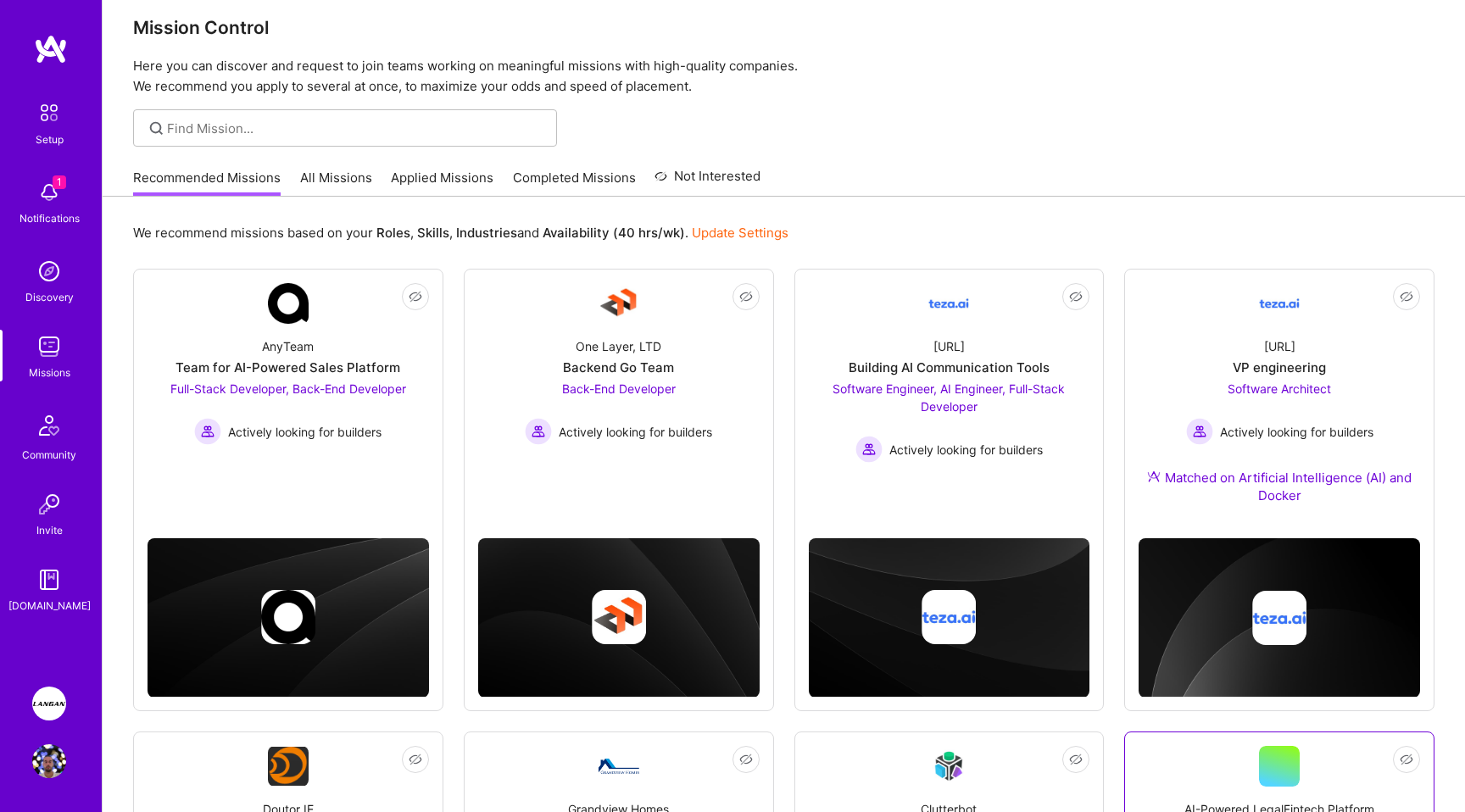
scroll to position [16, 0]
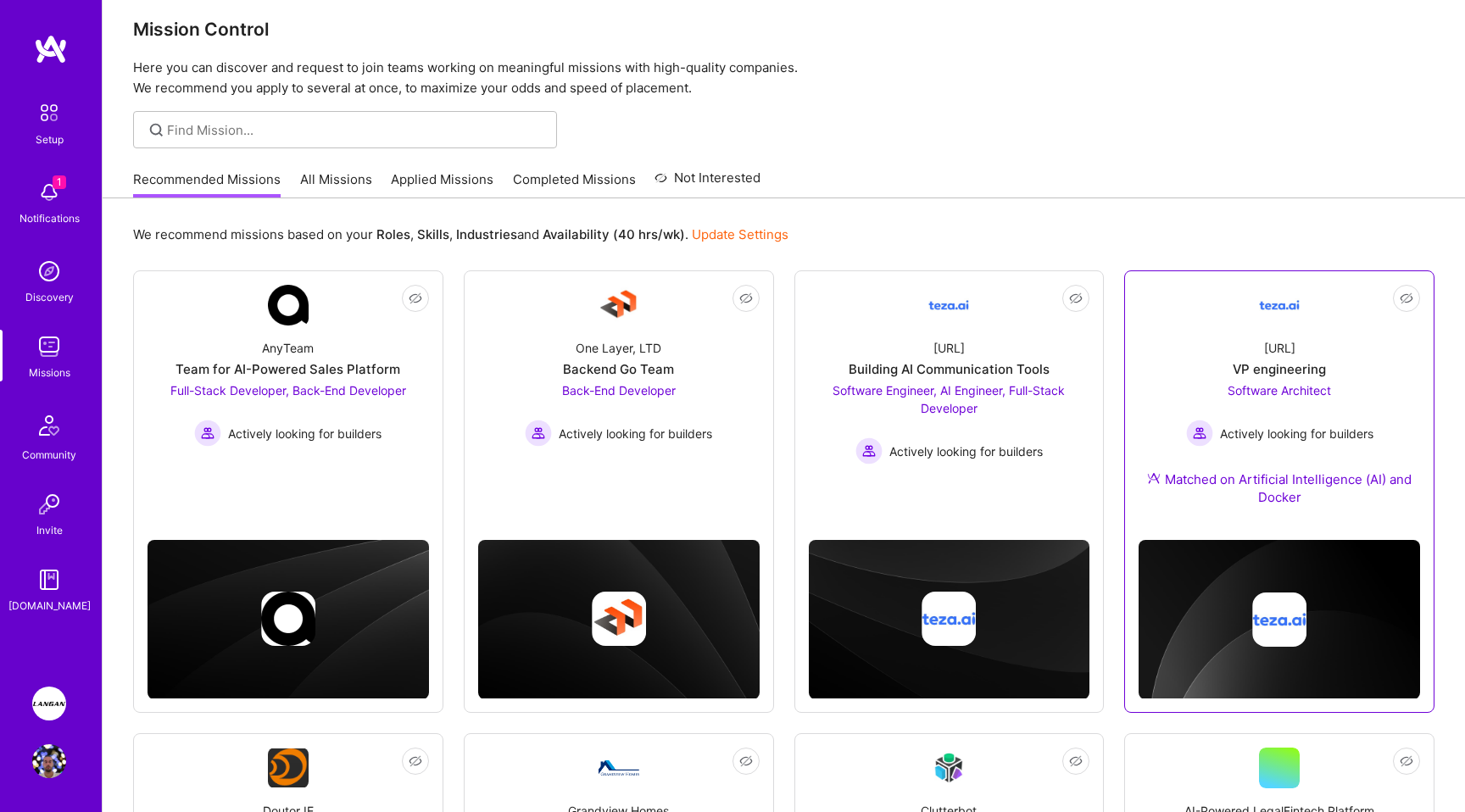
click at [1352, 364] on div "[URL] VP engineering Software Architect Actively looking for builders Matched o…" at bounding box center [1278, 425] width 281 height 201
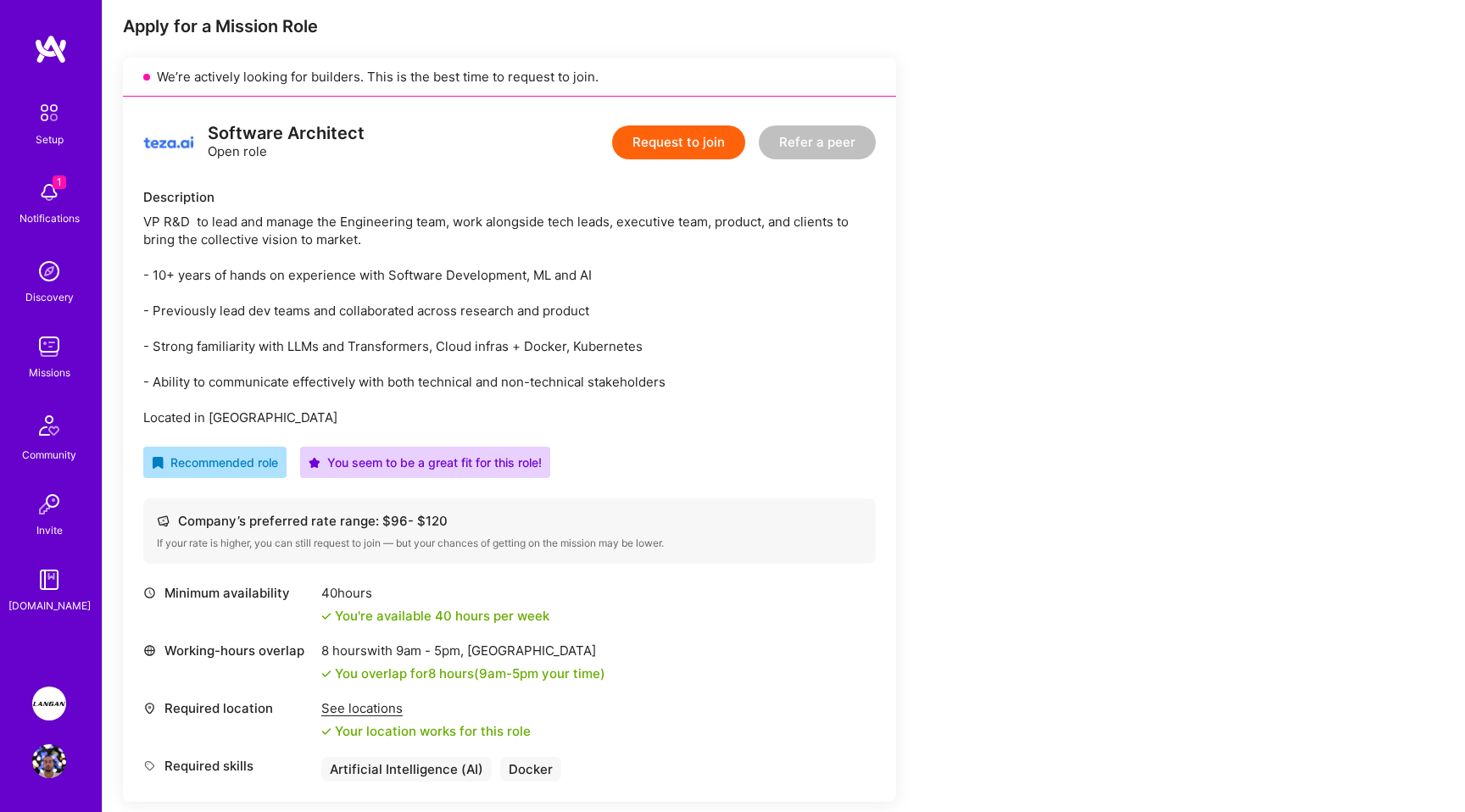
scroll to position [340, 0]
click at [48, 59] on img at bounding box center [50, 48] width 34 height 30
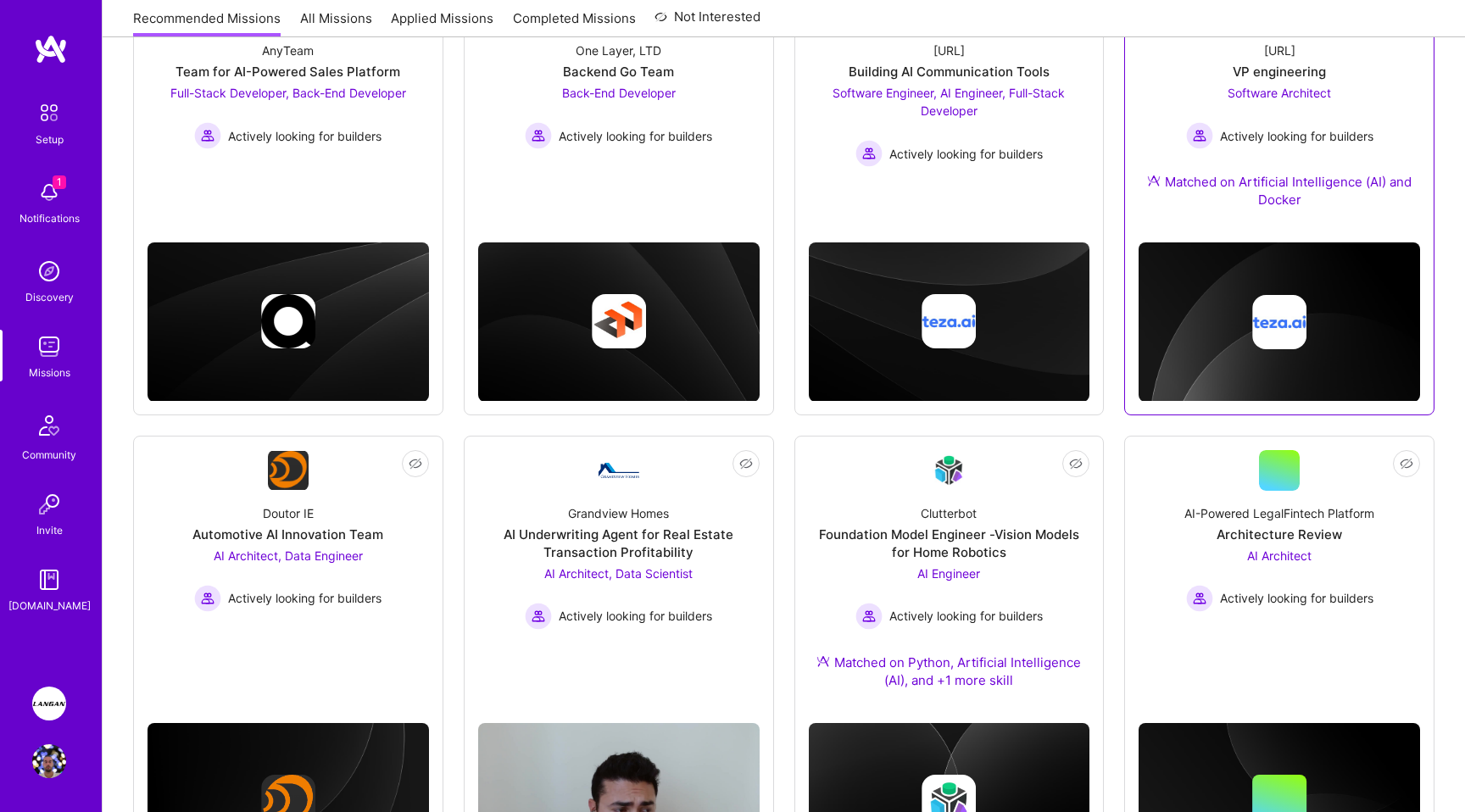
scroll to position [437, 0]
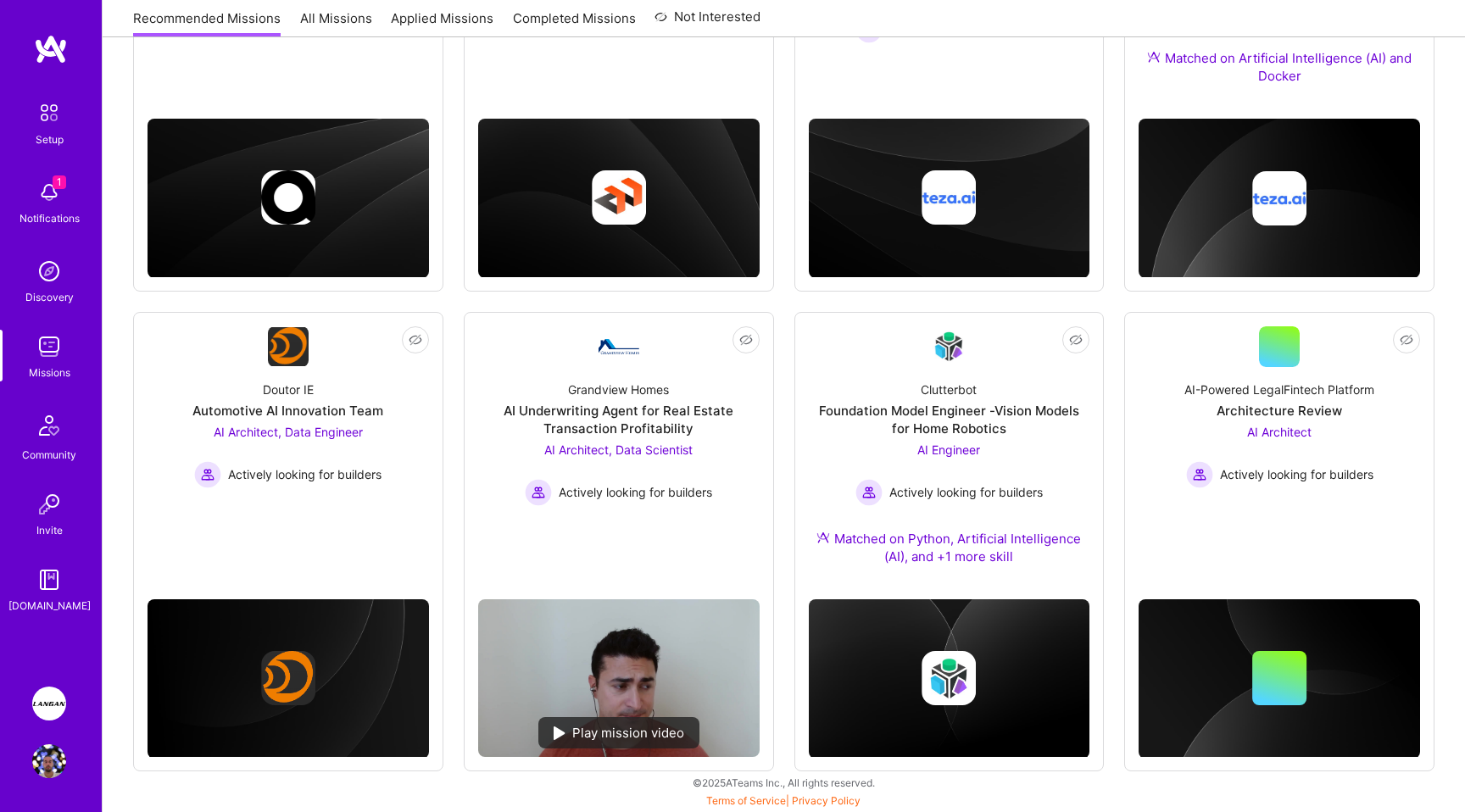
click at [54, 189] on span "1" at bounding box center [60, 182] width 14 height 14
click at [39, 113] on img at bounding box center [48, 112] width 35 height 35
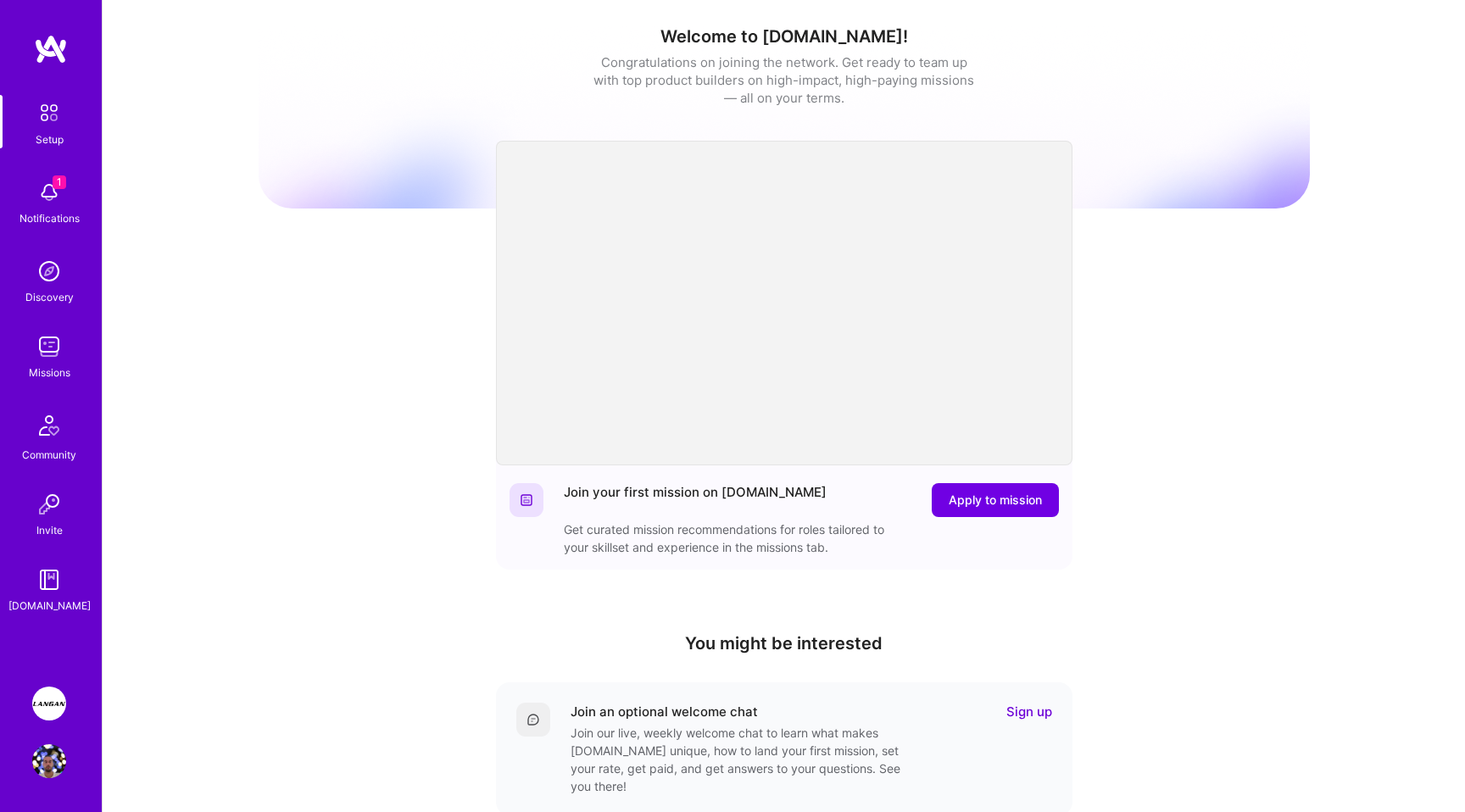
click at [51, 107] on img at bounding box center [48, 112] width 35 height 35
